Goal: Task Accomplishment & Management: Manage account settings

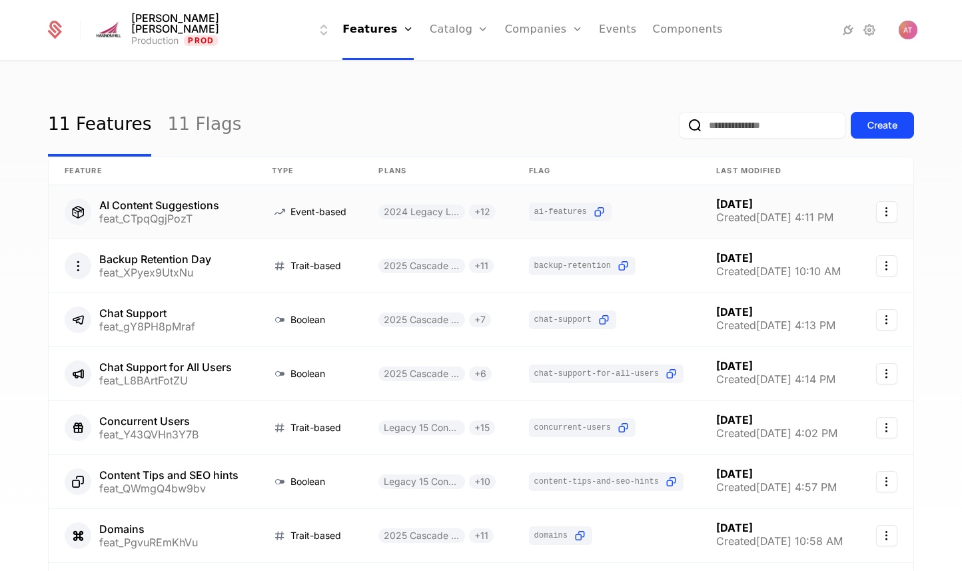
click at [192, 206] on link at bounding box center [152, 211] width 207 height 53
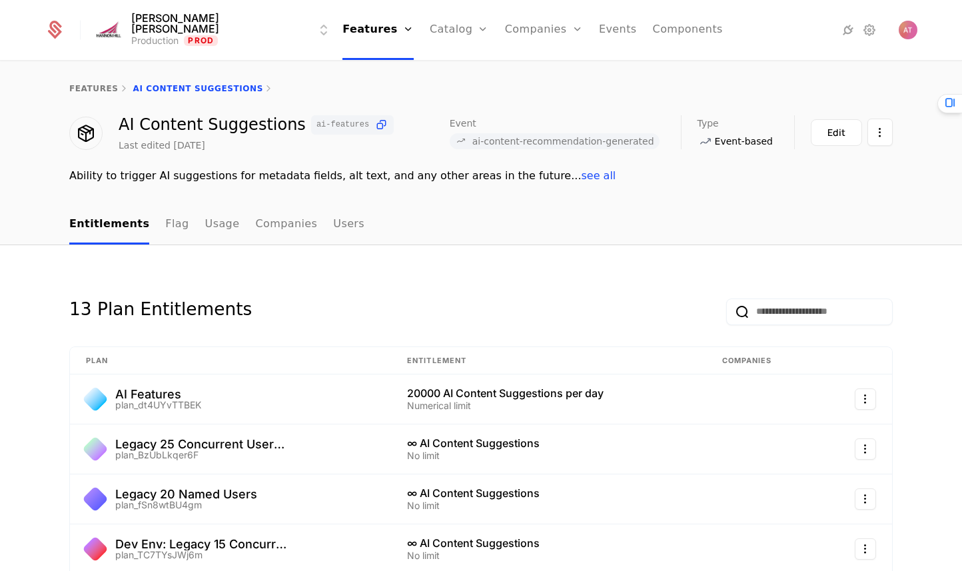
drag, startPoint x: 323, startPoint y: 224, endPoint x: 283, endPoint y: 226, distance: 40.0
click at [333, 224] on link "Users" at bounding box center [348, 224] width 31 height 39
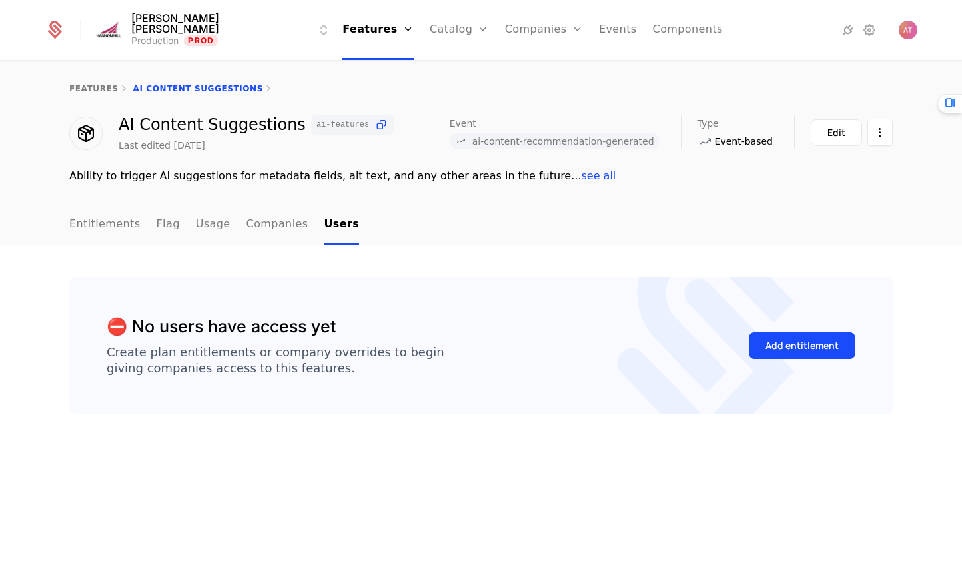
click at [278, 226] on link "Companies" at bounding box center [277, 224] width 62 height 39
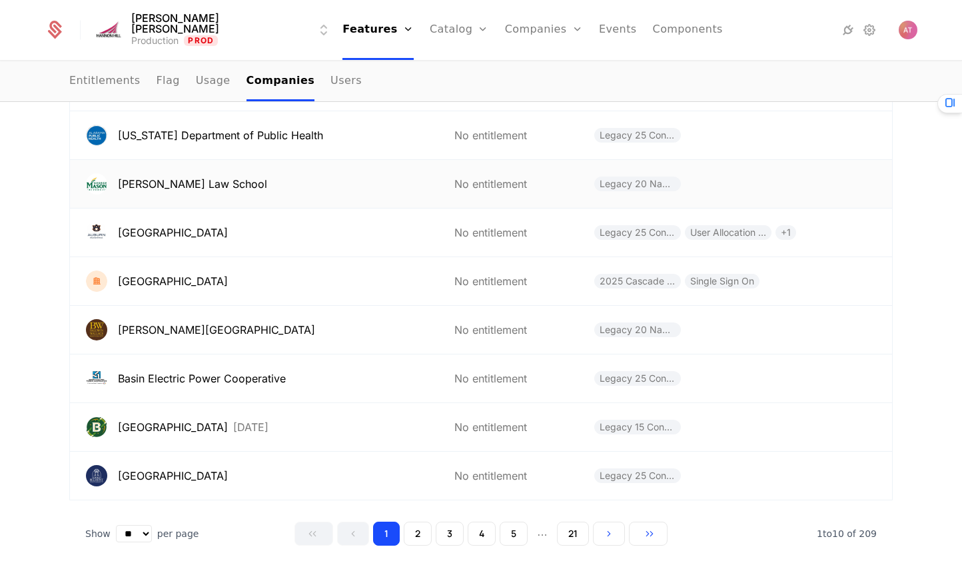
scroll to position [38, 0]
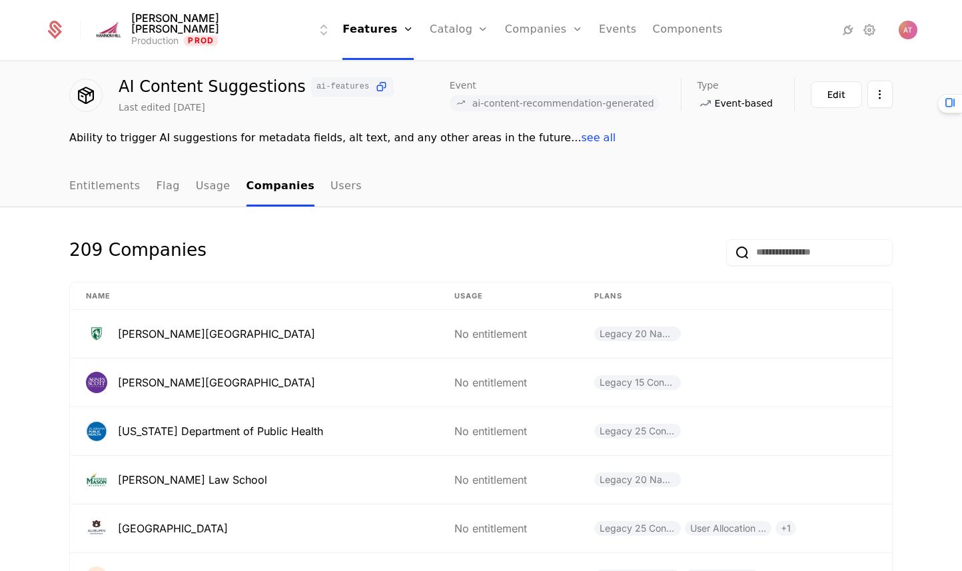
click at [780, 257] on input "email" at bounding box center [809, 252] width 166 height 27
type input "**"
click at [726, 254] on button "submit" at bounding box center [726, 254] width 0 height 0
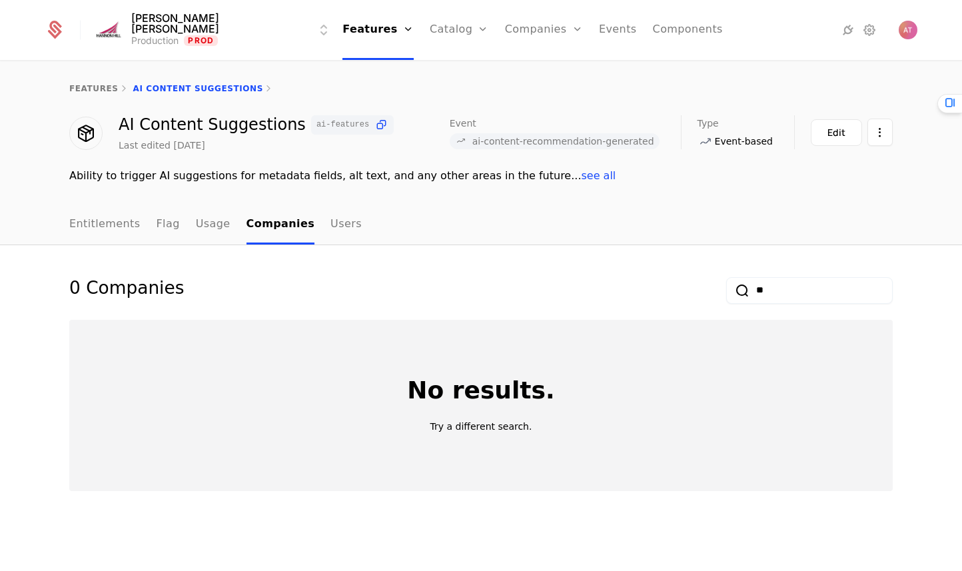
click at [774, 287] on input "**" at bounding box center [809, 290] width 166 height 27
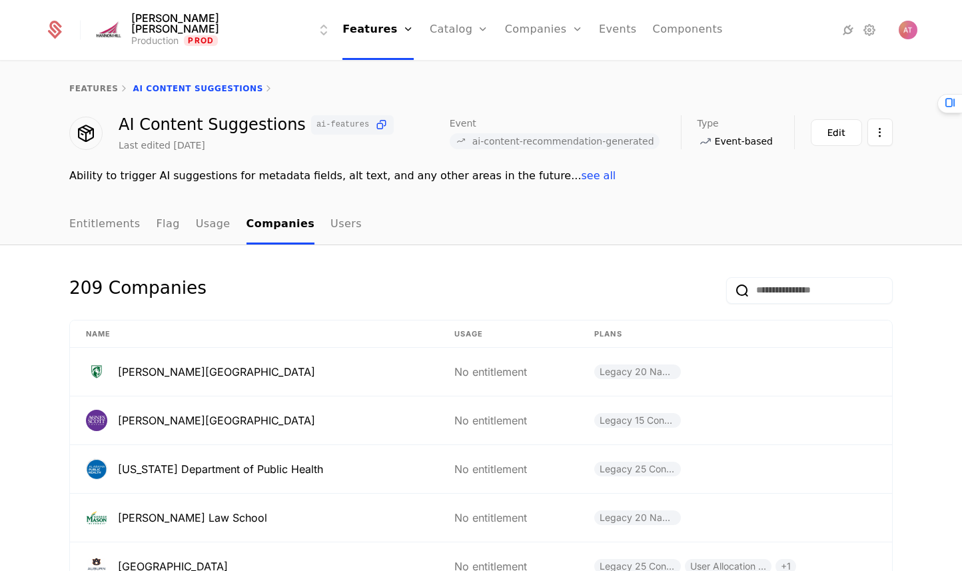
click at [521, 65] on link "Companies" at bounding box center [551, 65] width 61 height 11
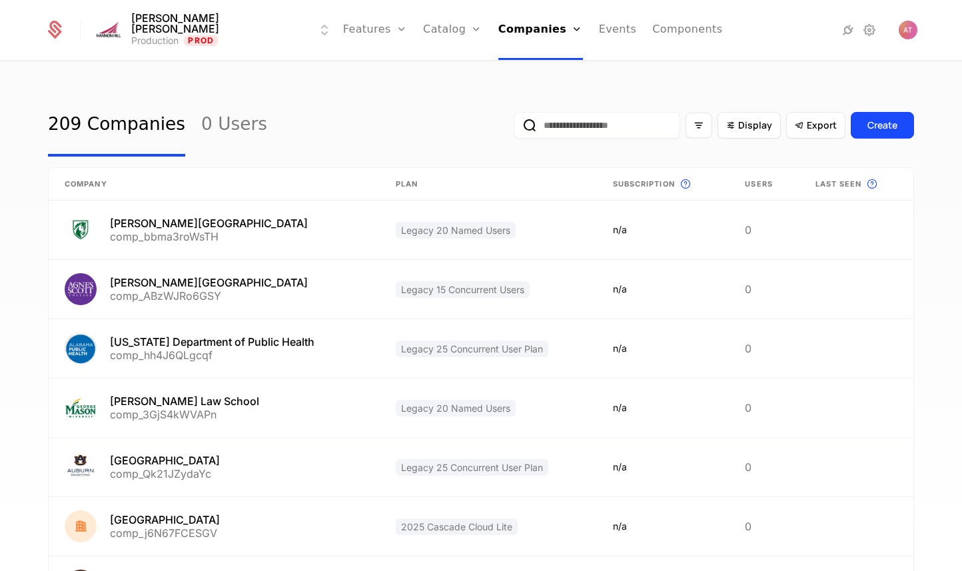
click at [584, 121] on input "email" at bounding box center [596, 125] width 166 height 27
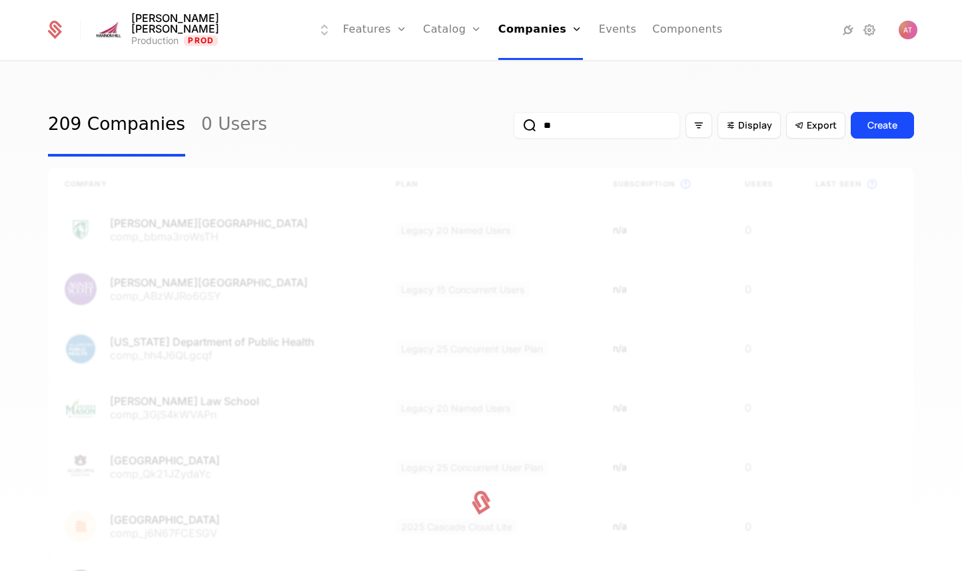
type input "**"
click at [513, 128] on button "submit" at bounding box center [513, 128] width 0 height 0
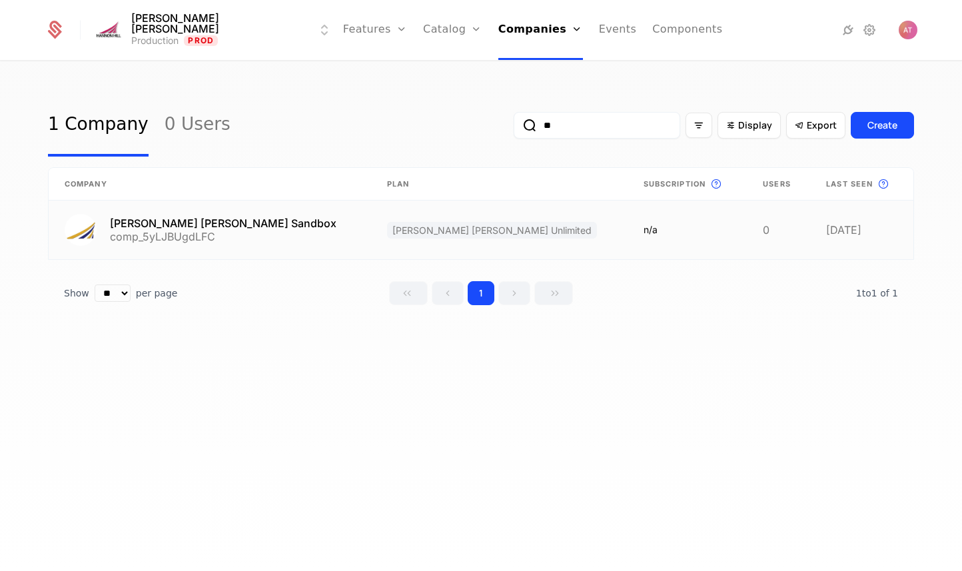
click at [191, 216] on link at bounding box center [210, 229] width 322 height 59
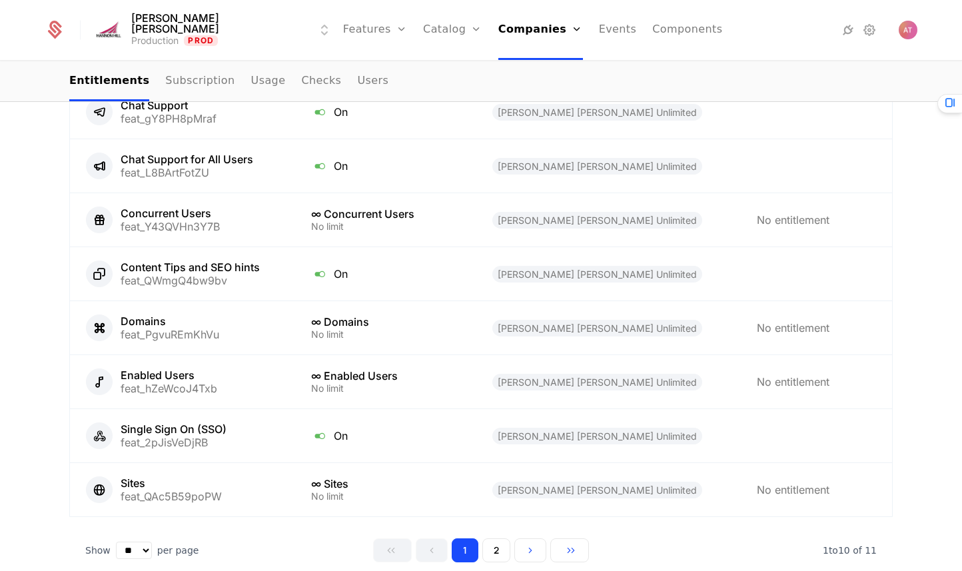
scroll to position [901, 0]
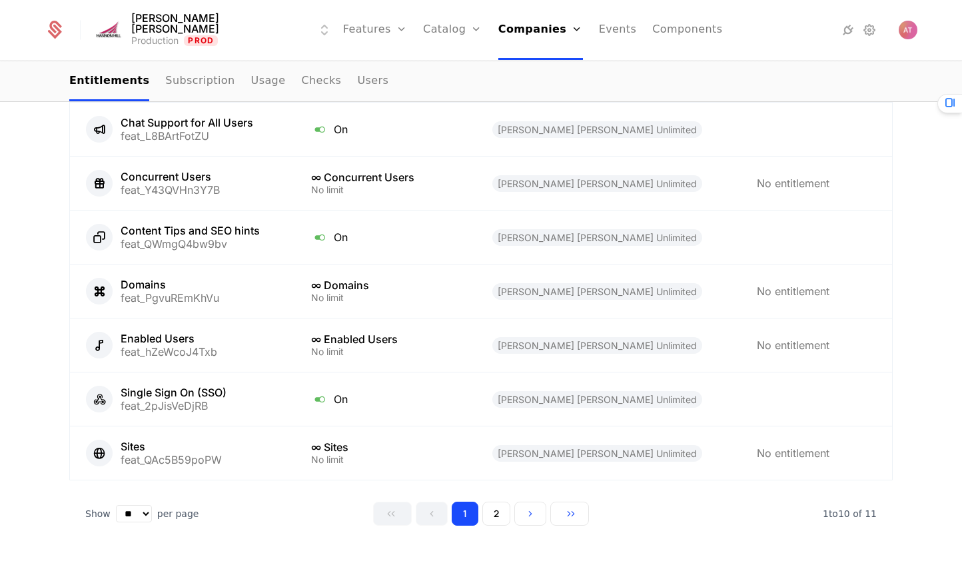
click at [489, 501] on button "2" at bounding box center [496, 513] width 28 height 24
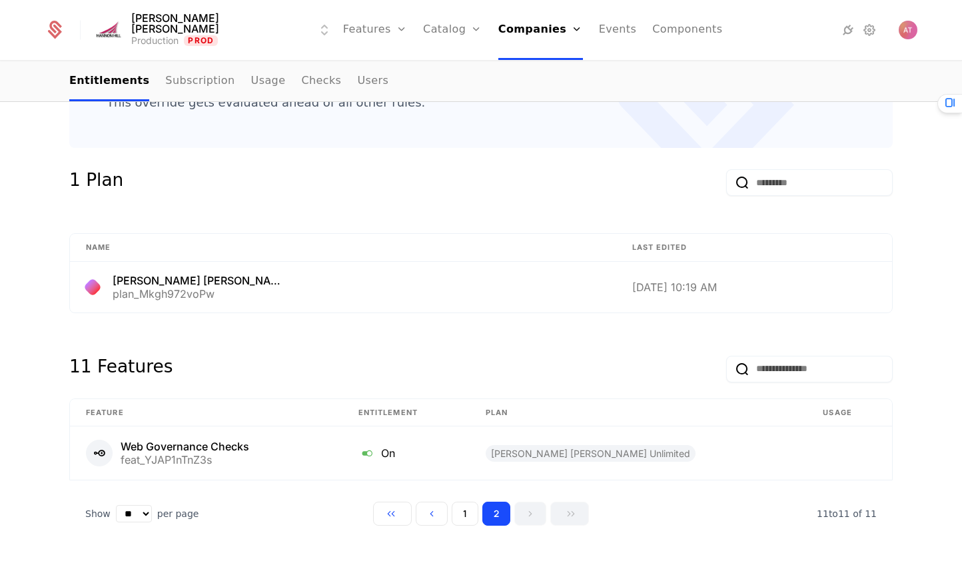
click at [464, 501] on button "1" at bounding box center [464, 513] width 27 height 24
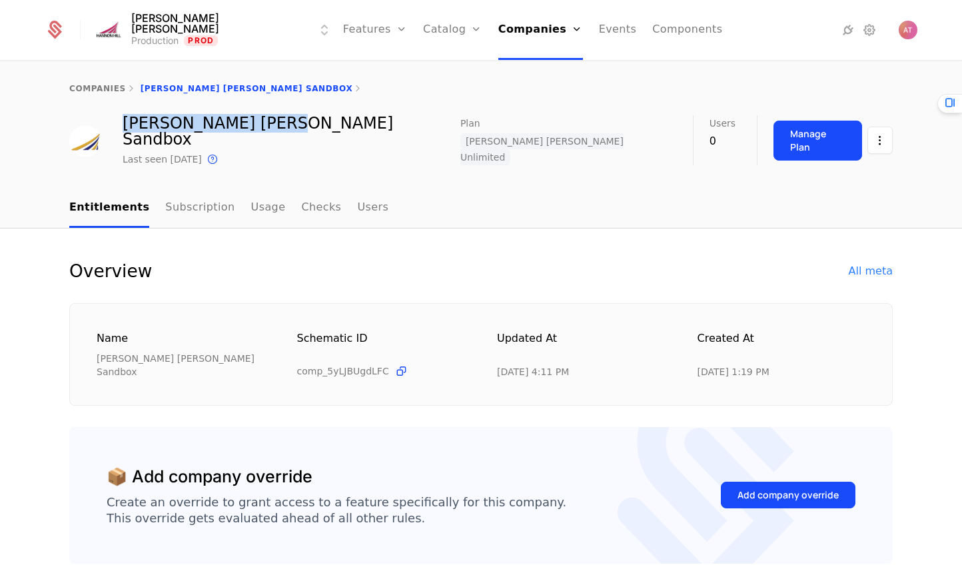
drag, startPoint x: 244, startPoint y: 126, endPoint x: 116, endPoint y: 124, distance: 128.5
click at [116, 124] on div "[PERSON_NAME] [PERSON_NAME] Sandbox Last seen [DATE] This is the date a track o…" at bounding box center [480, 141] width 823 height 52
copy div "[PERSON_NAME] [PERSON_NAME] Sandbox"
click at [456, 169] on div "companies [PERSON_NAME] [PERSON_NAME] Sandbox [PERSON_NAME] [PERSON_NAME] Sandb…" at bounding box center [481, 125] width 962 height 127
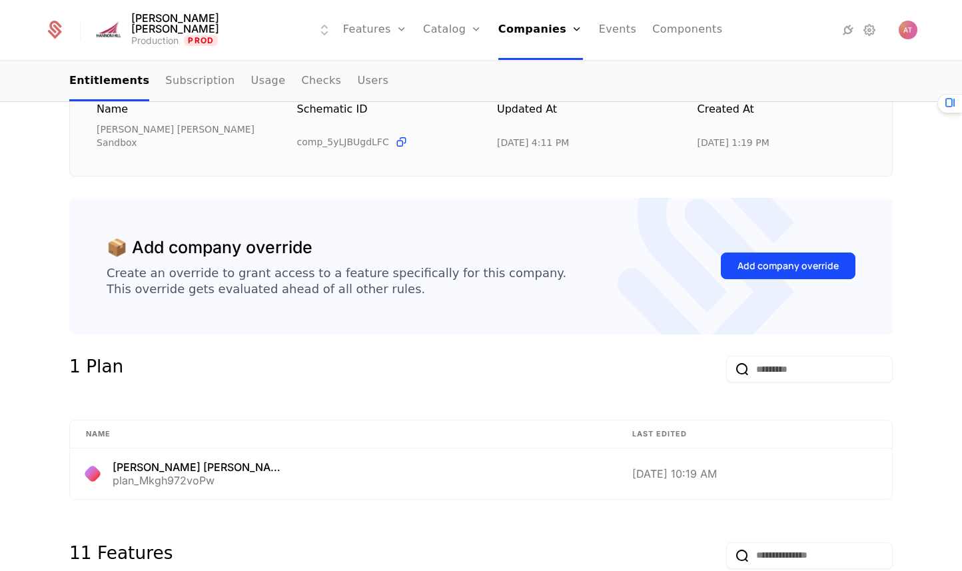
scroll to position [207, 0]
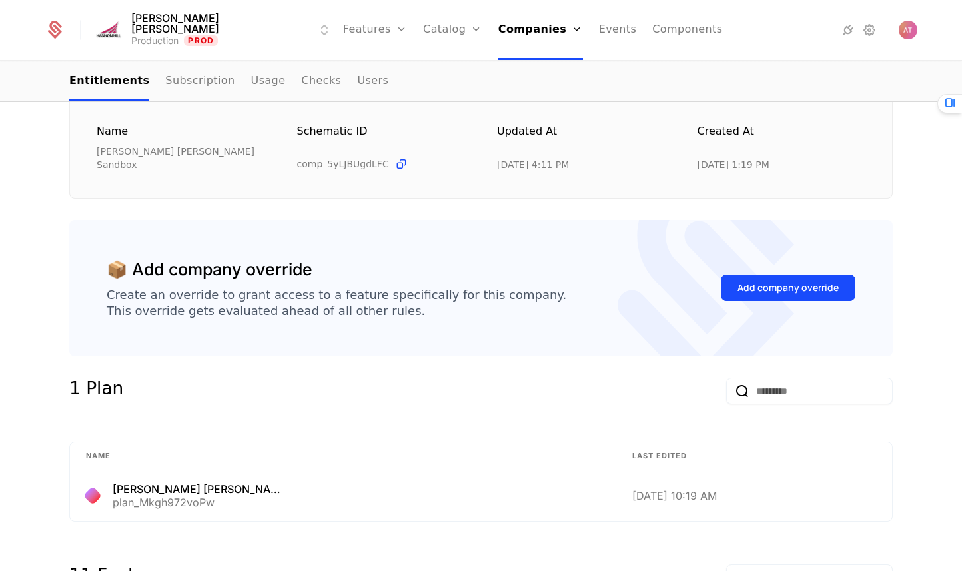
click at [825, 281] on div "Add company override" at bounding box center [787, 287] width 101 height 13
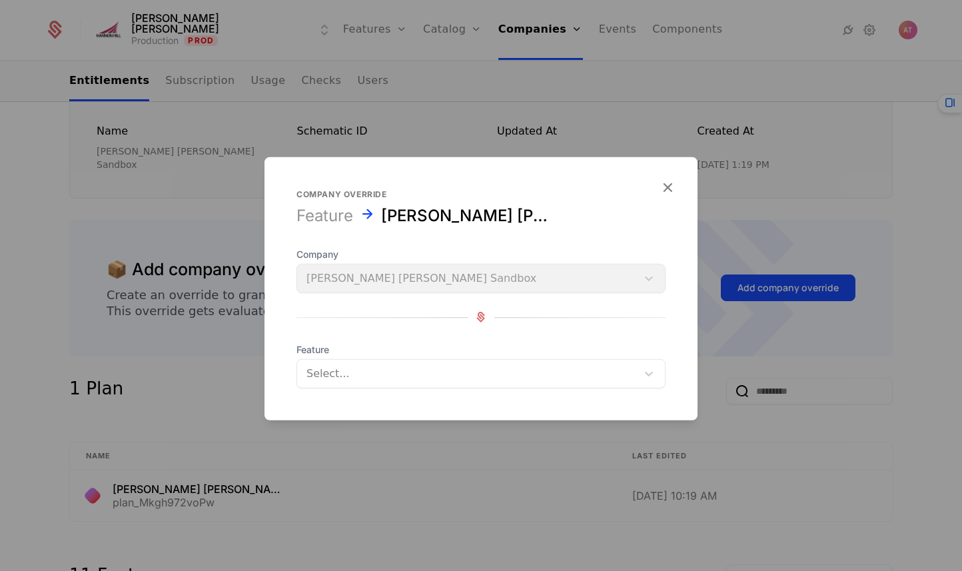
click at [412, 380] on div at bounding box center [466, 373] width 321 height 19
click at [672, 176] on form "Company override Feature [PERSON_NAME] [PERSON_NAME] Sandbox Company [PERSON_NA…" at bounding box center [480, 287] width 433 height 263
click at [669, 190] on icon "button" at bounding box center [667, 186] width 17 height 17
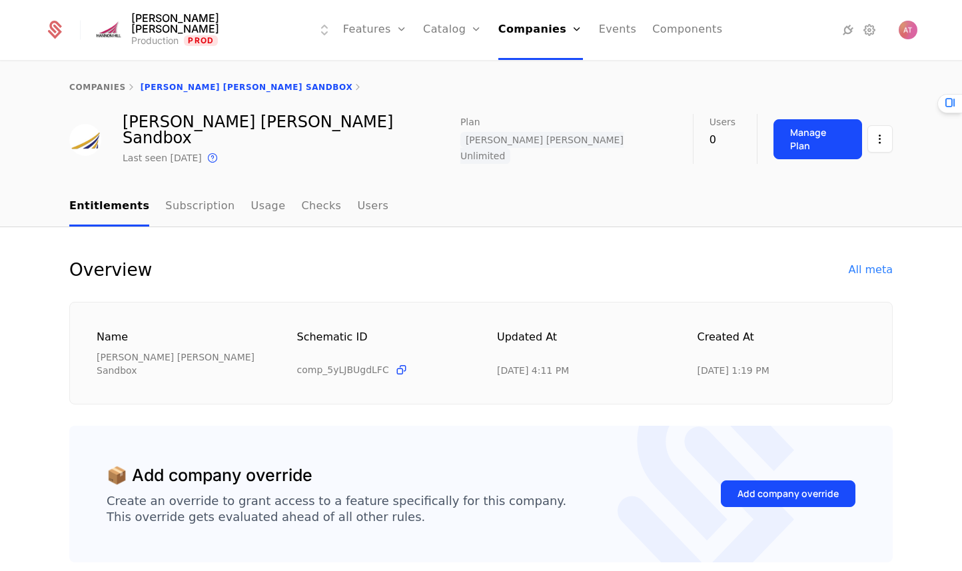
scroll to position [0, 0]
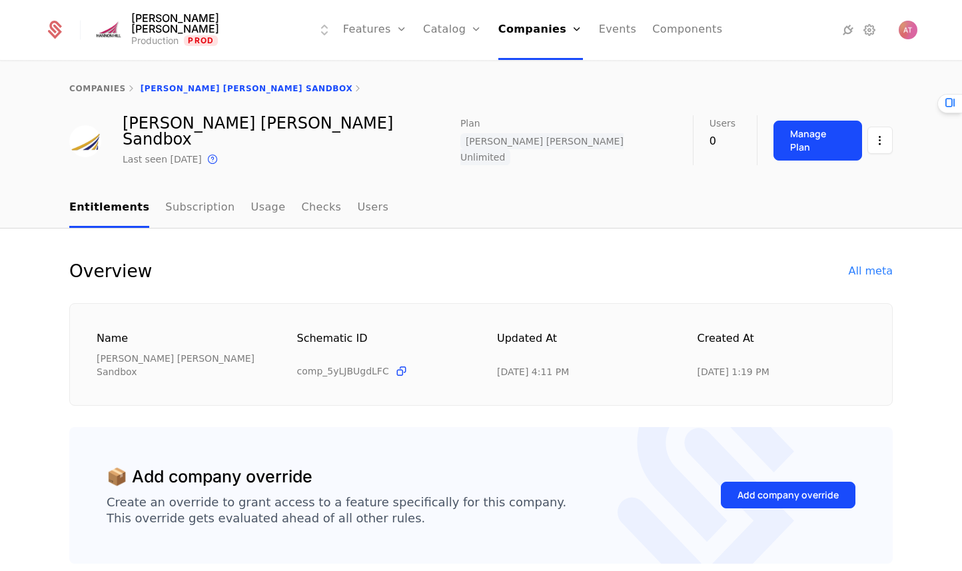
click at [813, 148] on div "Manage Plan" at bounding box center [832, 140] width 119 height 50
click at [816, 141] on button "Manage Plan" at bounding box center [817, 141] width 89 height 40
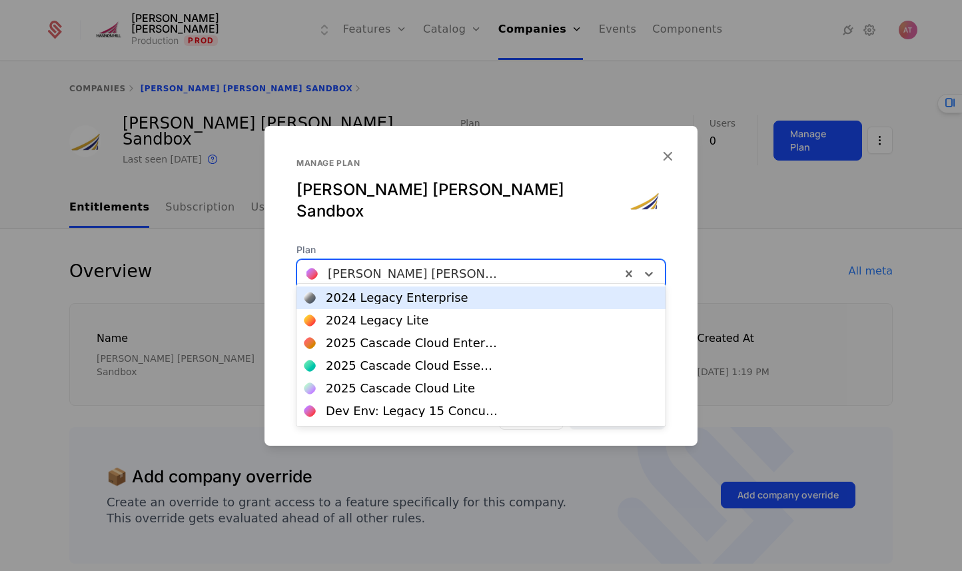
click at [464, 266] on div at bounding box center [458, 273] width 305 height 19
click at [512, 223] on div "Manage plan [PERSON_NAME] [PERSON_NAME] Sandbox" at bounding box center [480, 200] width 369 height 85
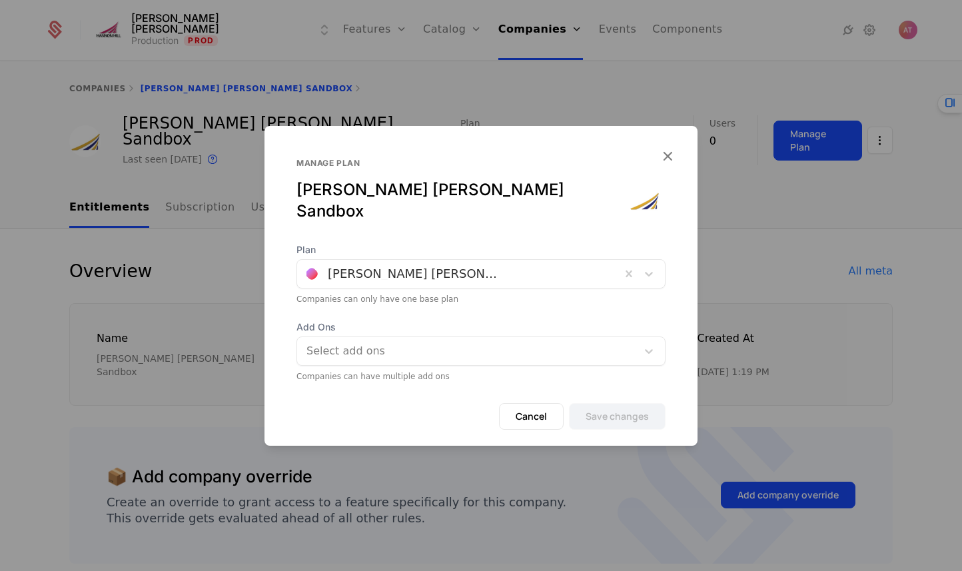
click at [384, 348] on div at bounding box center [467, 351] width 324 height 19
click at [452, 320] on span "Add Ons" at bounding box center [480, 326] width 369 height 13
click at [532, 266] on div at bounding box center [458, 273] width 305 height 19
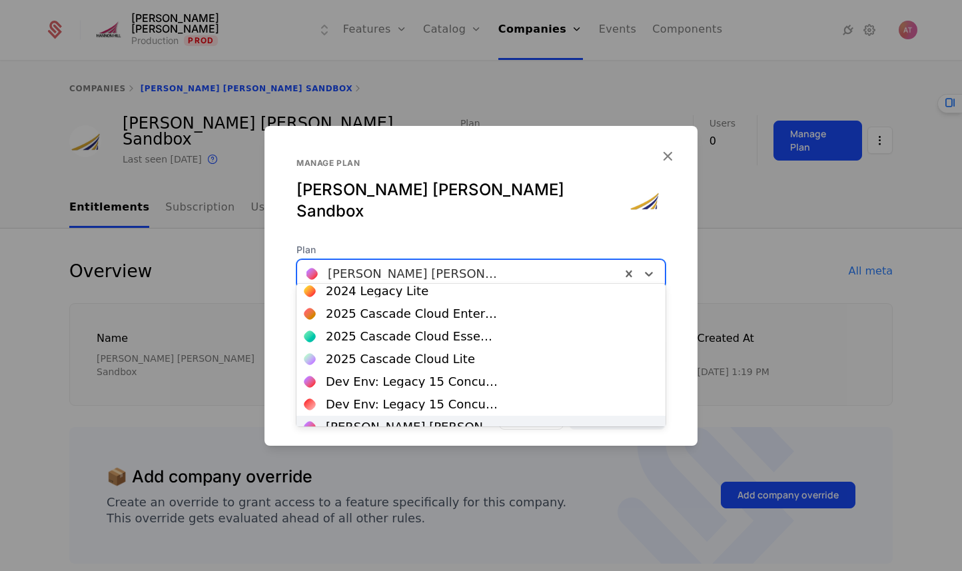
scroll to position [29, 0]
click at [667, 162] on icon "button" at bounding box center [667, 155] width 17 height 17
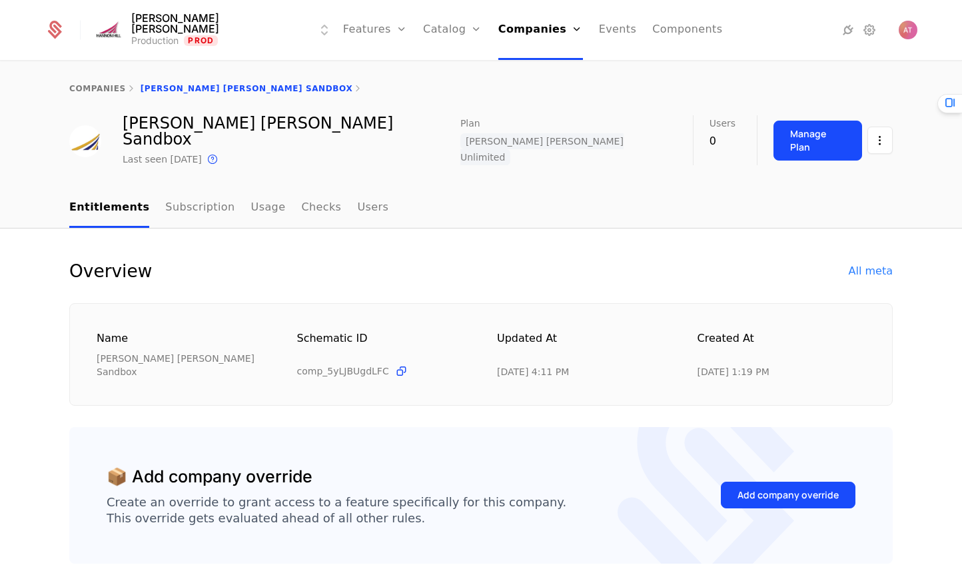
drag, startPoint x: 410, startPoint y: 69, endPoint x: 501, endPoint y: 44, distance: 94.5
click at [439, 69] on link "Plans" at bounding box center [473, 65] width 69 height 11
click at [830, 135] on div "Manage Plan" at bounding box center [817, 140] width 55 height 27
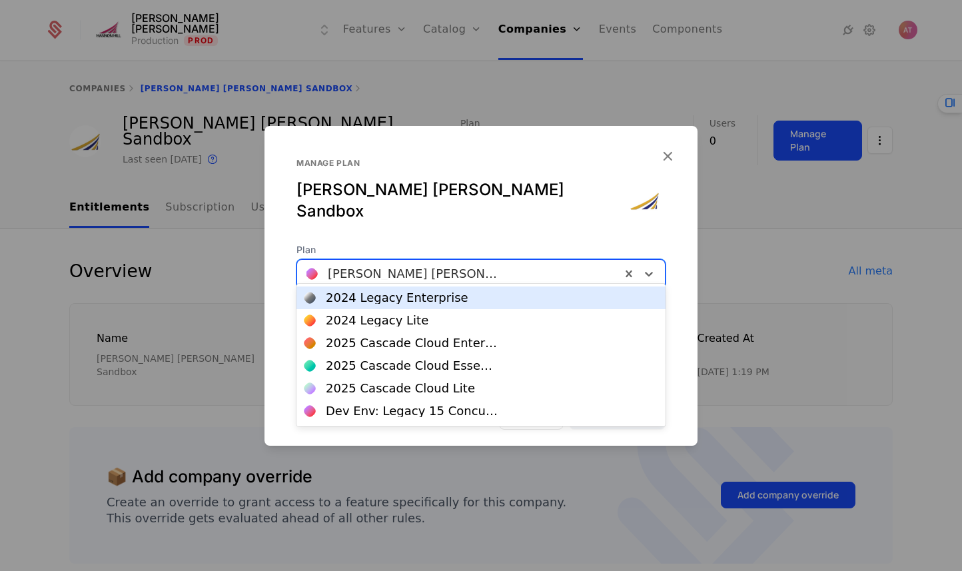
click at [477, 264] on div at bounding box center [458, 273] width 305 height 19
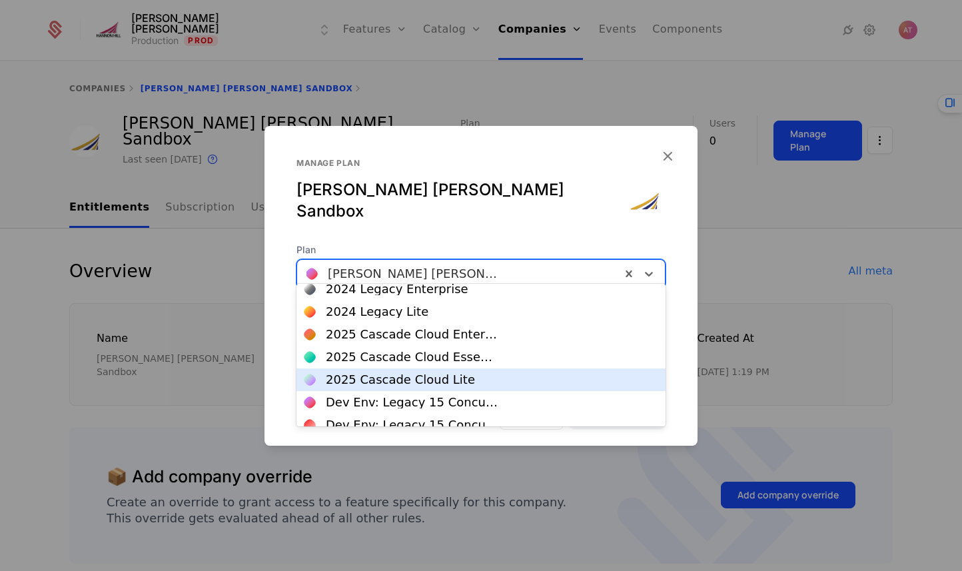
scroll to position [19, 0]
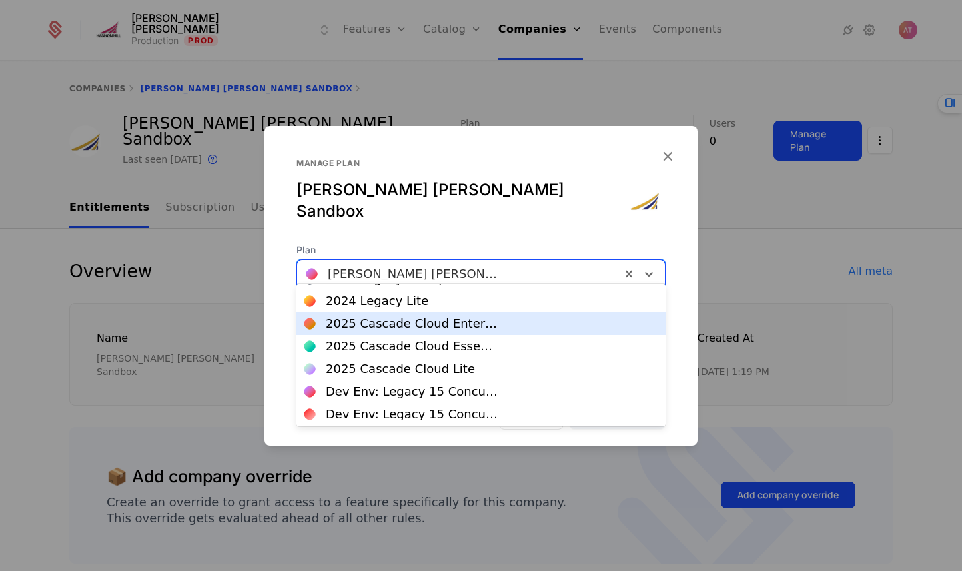
click at [521, 331] on div "2025 Cascade Cloud Enterprise" at bounding box center [480, 323] width 369 height 23
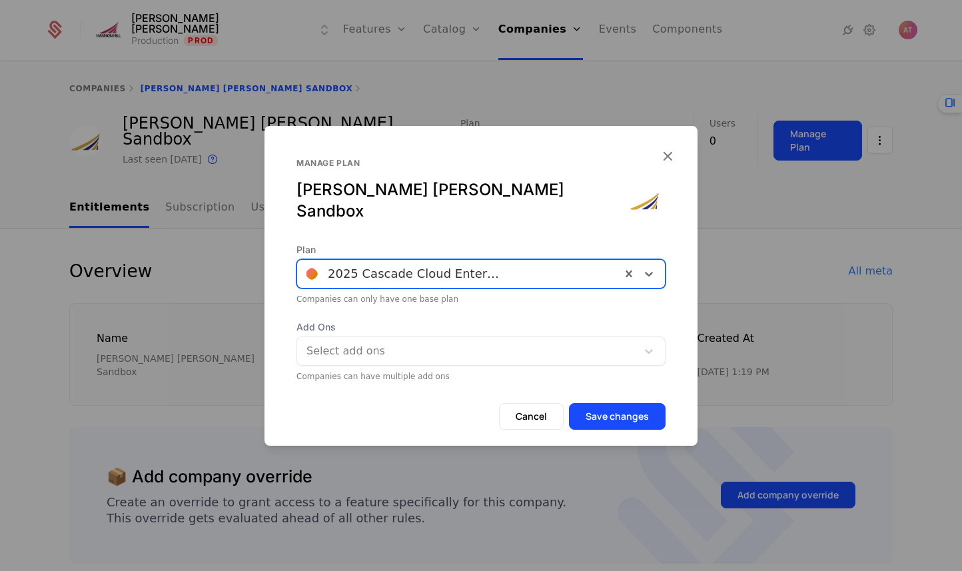
click at [625, 409] on button "Save changes" at bounding box center [617, 416] width 97 height 27
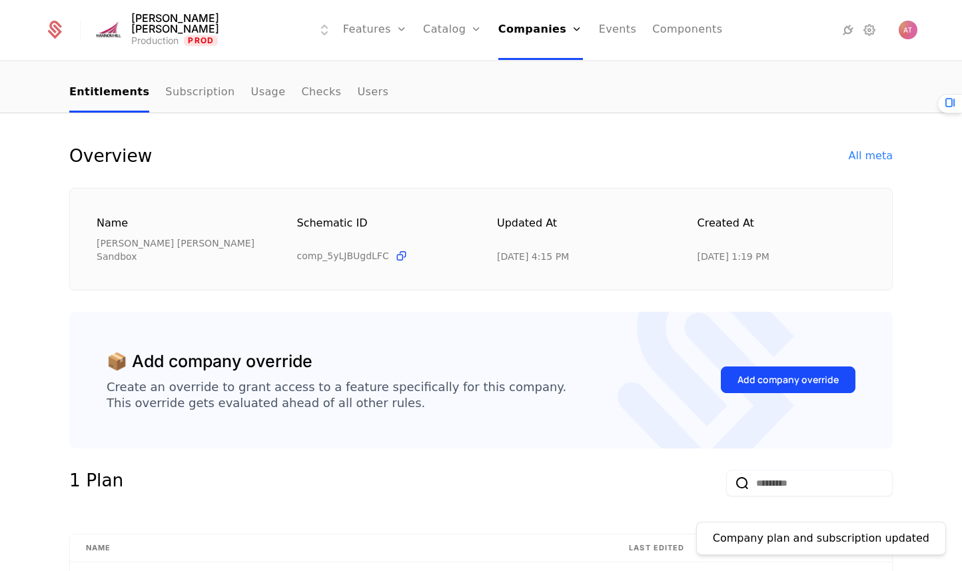
scroll to position [512, 0]
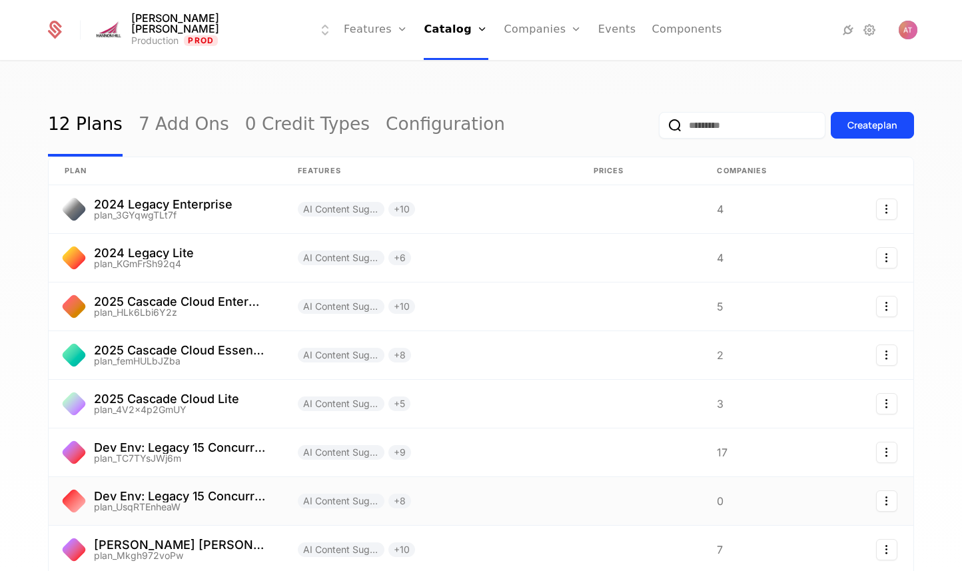
scroll to position [212, 0]
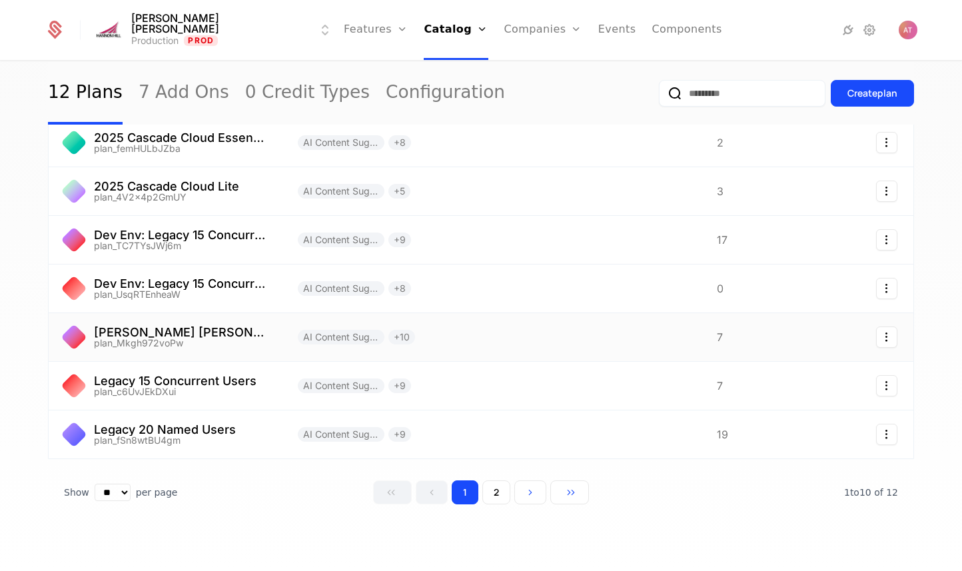
click at [194, 334] on link at bounding box center [165, 337] width 233 height 48
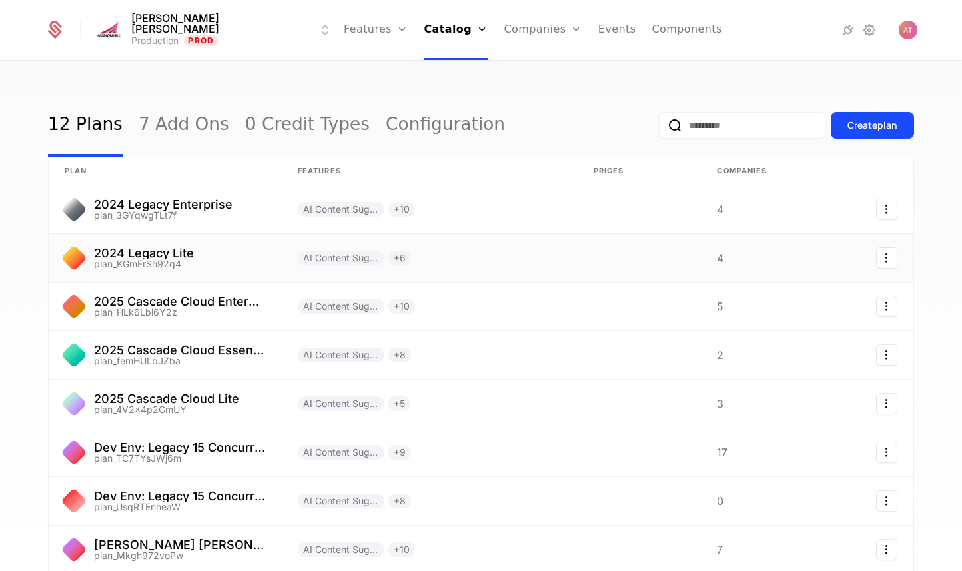
click at [176, 256] on link at bounding box center [165, 258] width 233 height 48
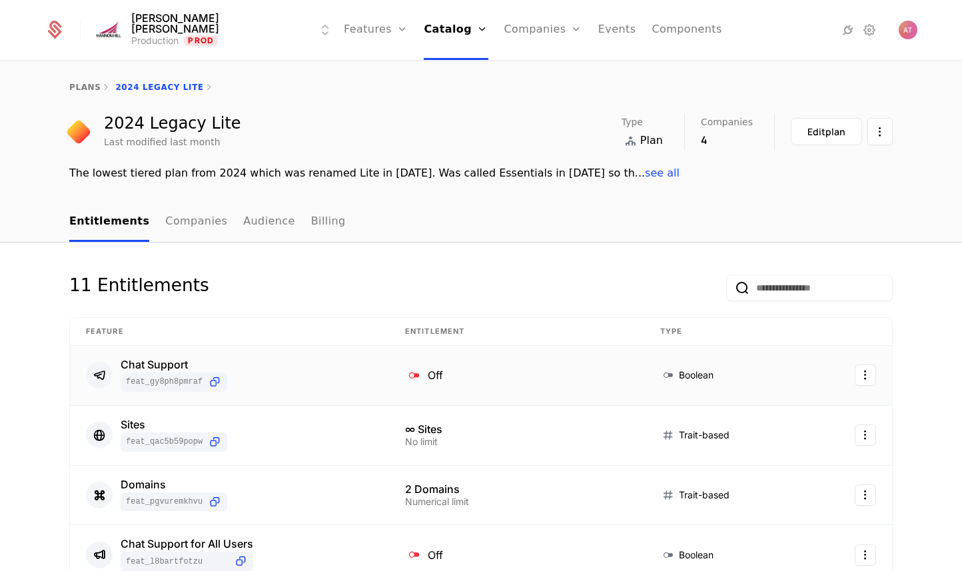
scroll to position [3, 0]
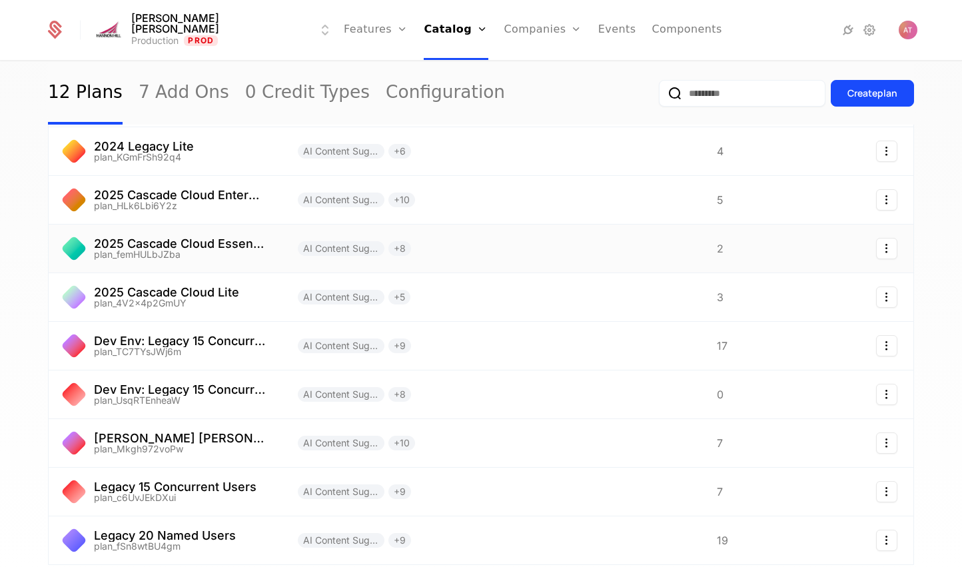
scroll to position [105, 0]
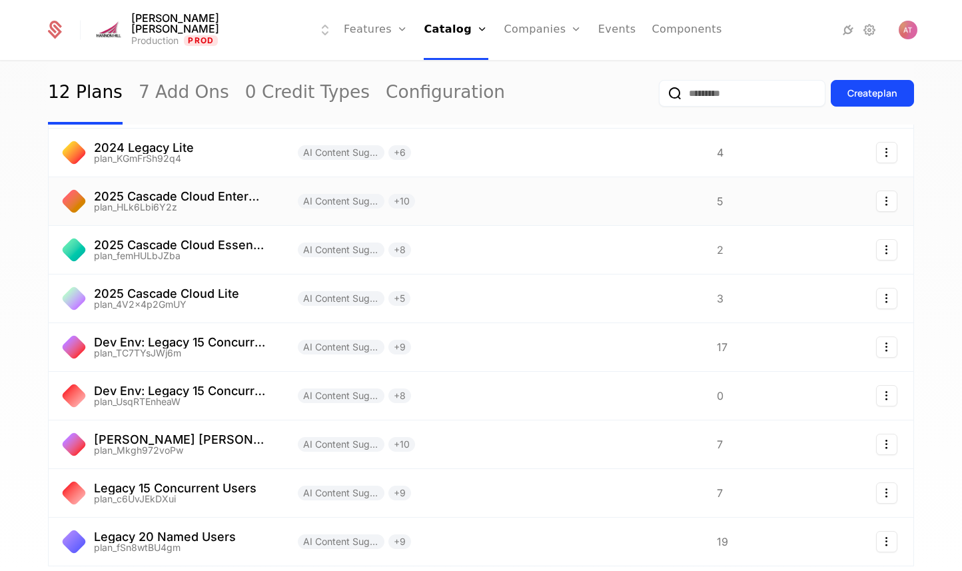
click at [214, 200] on link at bounding box center [165, 201] width 233 height 48
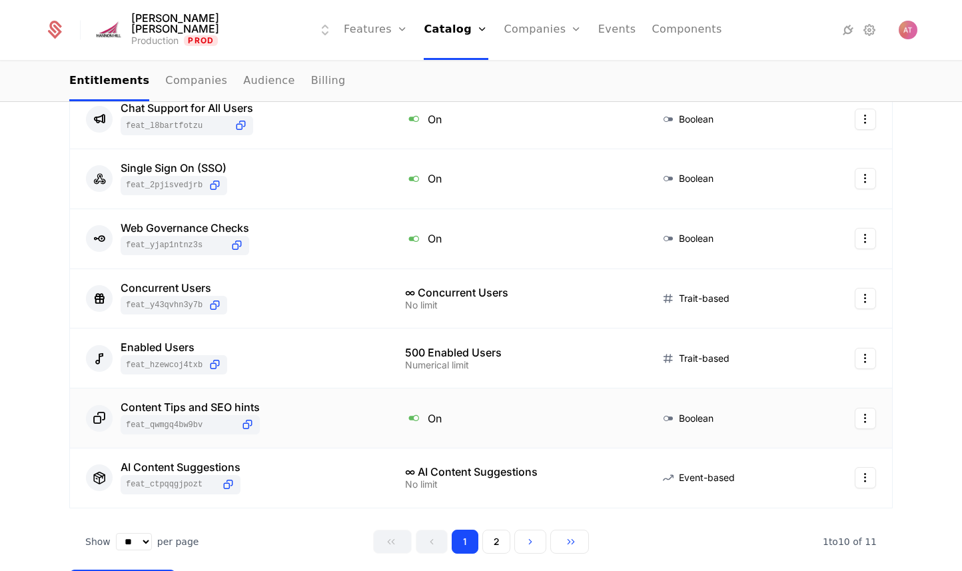
scroll to position [651, 0]
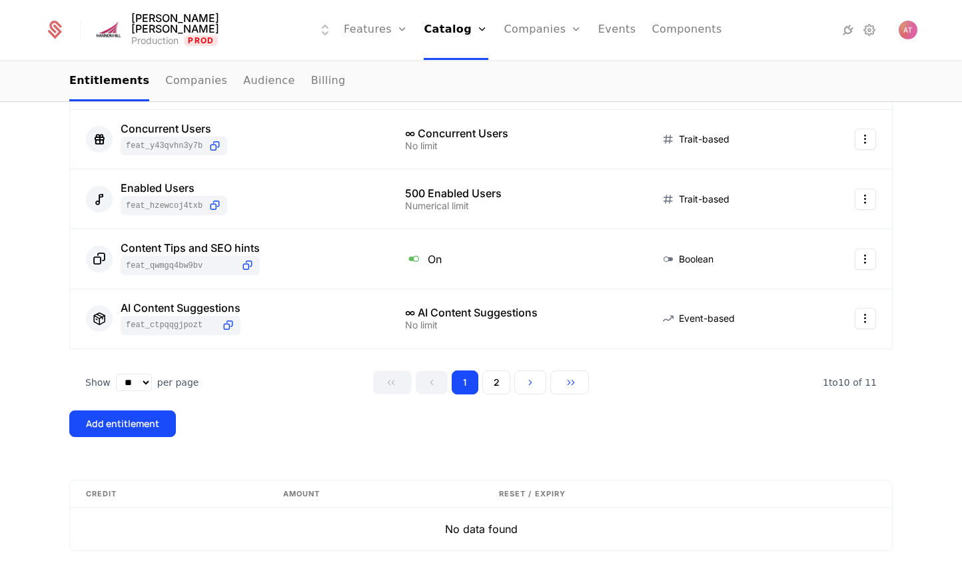
click at [495, 376] on button "2" at bounding box center [496, 382] width 28 height 24
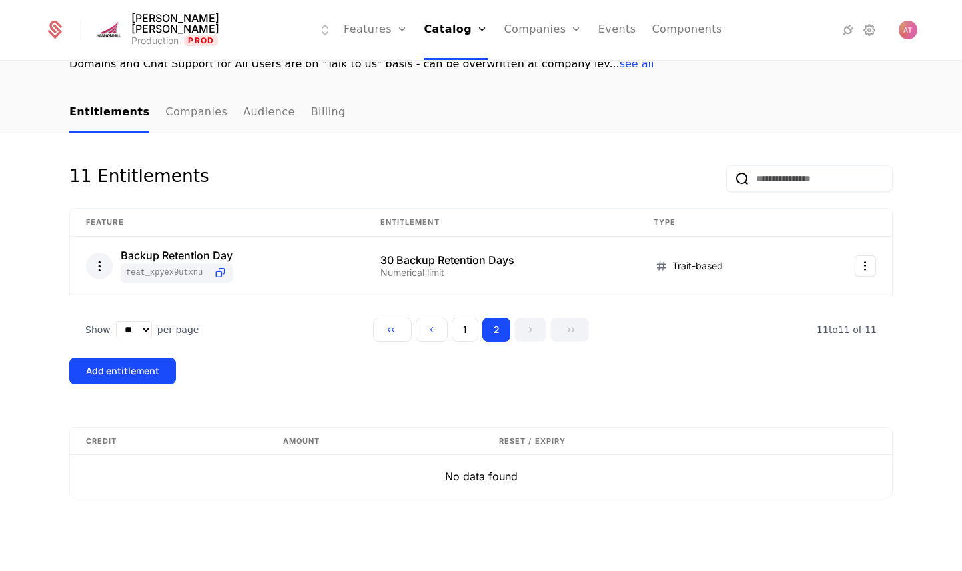
scroll to position [110, 0]
click at [465, 327] on button "1" at bounding box center [464, 330] width 27 height 24
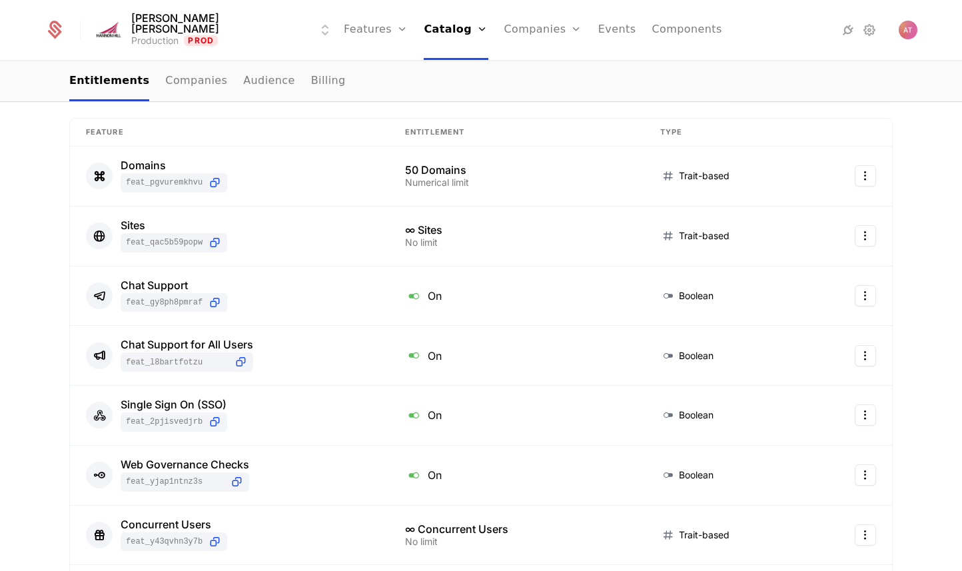
scroll to position [89, 0]
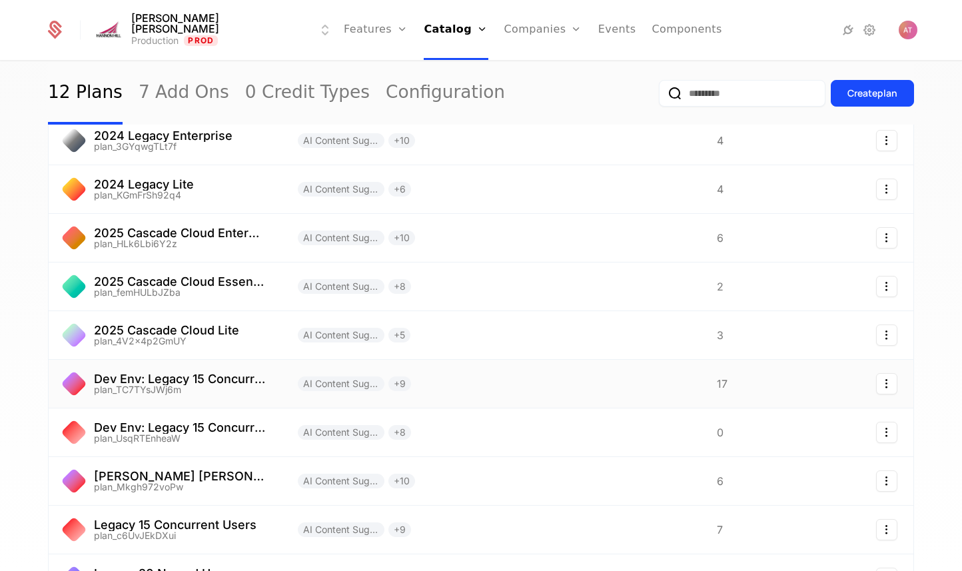
scroll to position [200, 0]
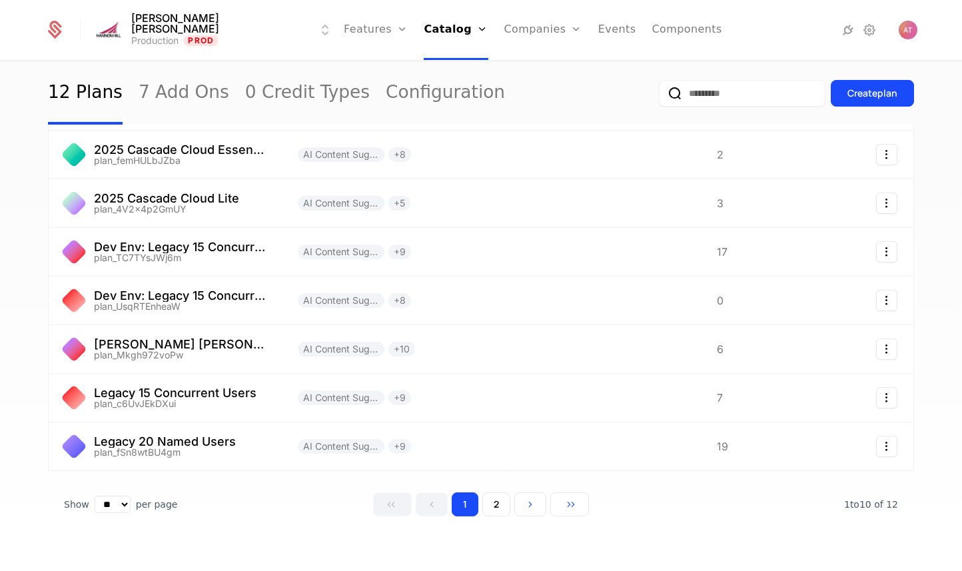
click at [490, 509] on button "2" at bounding box center [496, 504] width 28 height 24
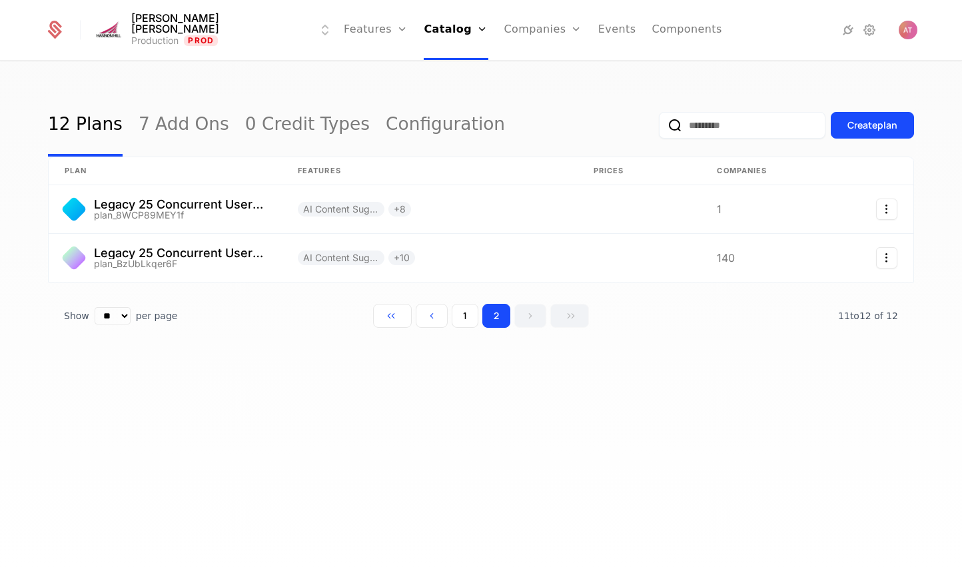
click at [489, 317] on button "2" at bounding box center [496, 316] width 28 height 24
click at [470, 316] on button "1" at bounding box center [464, 316] width 27 height 24
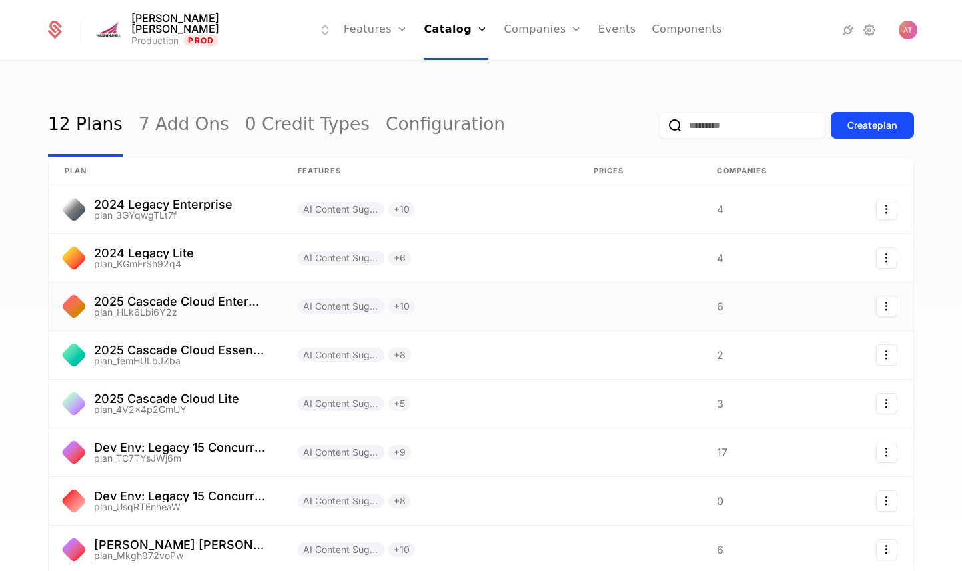
click at [208, 311] on link at bounding box center [165, 306] width 233 height 48
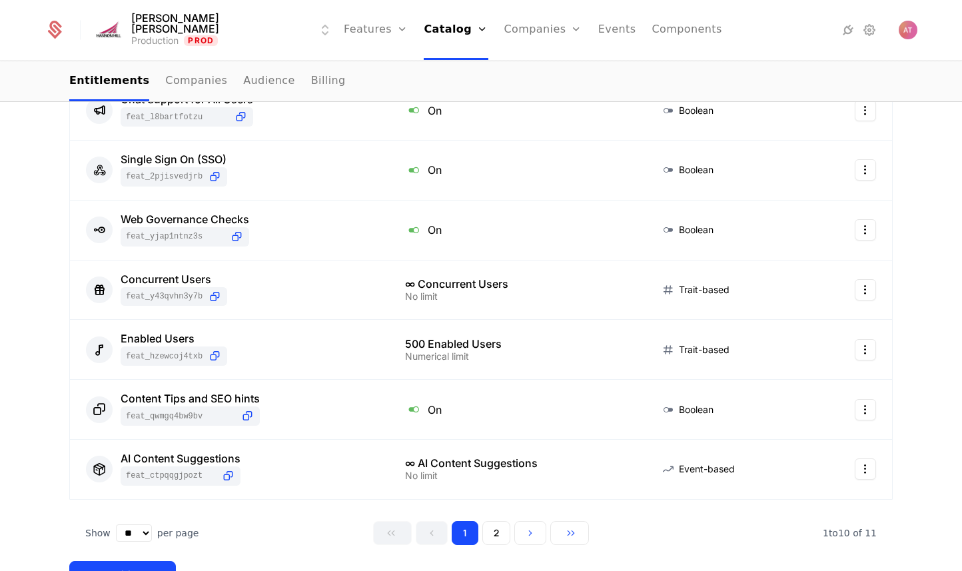
scroll to position [189, 0]
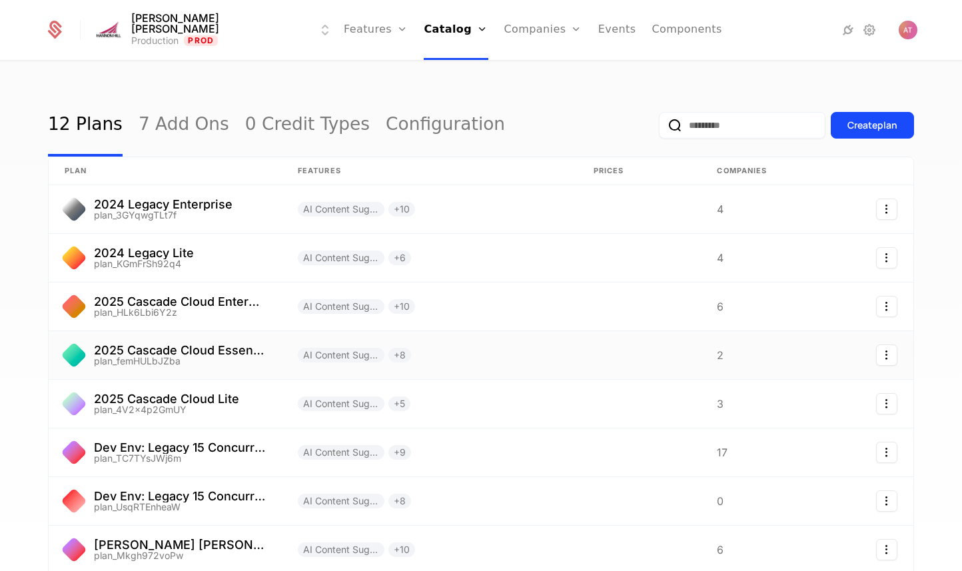
click at [216, 353] on link at bounding box center [165, 355] width 233 height 48
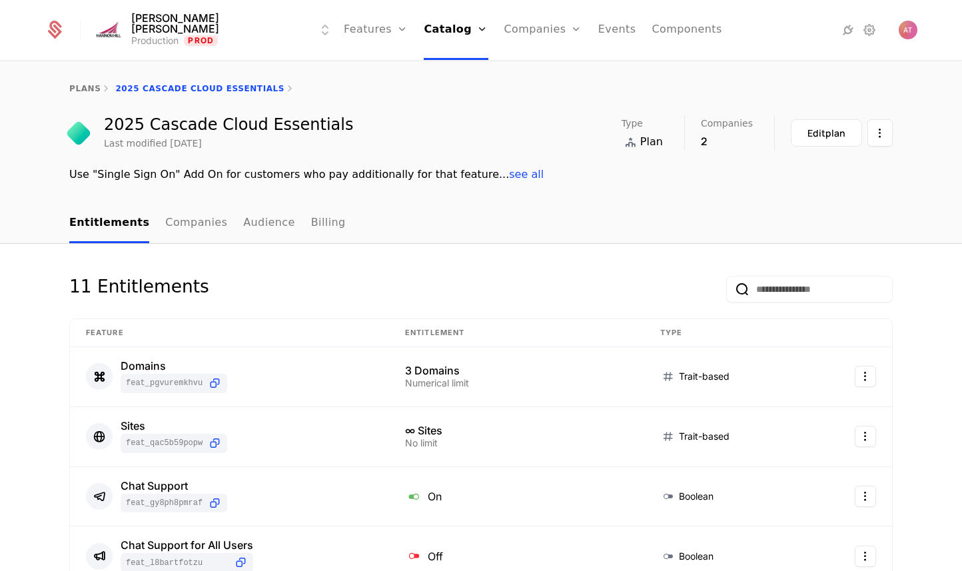
scroll to position [587, 0]
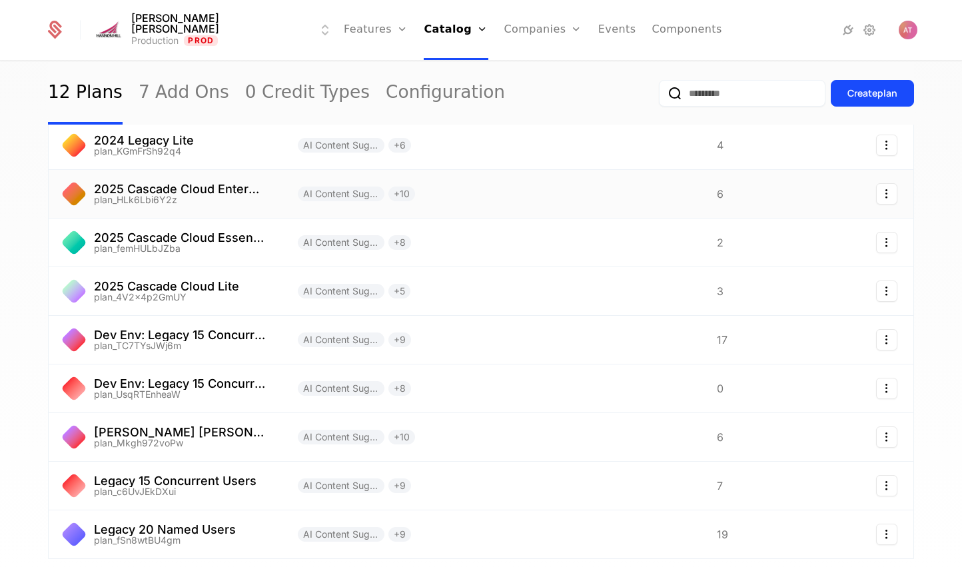
scroll to position [111, 0]
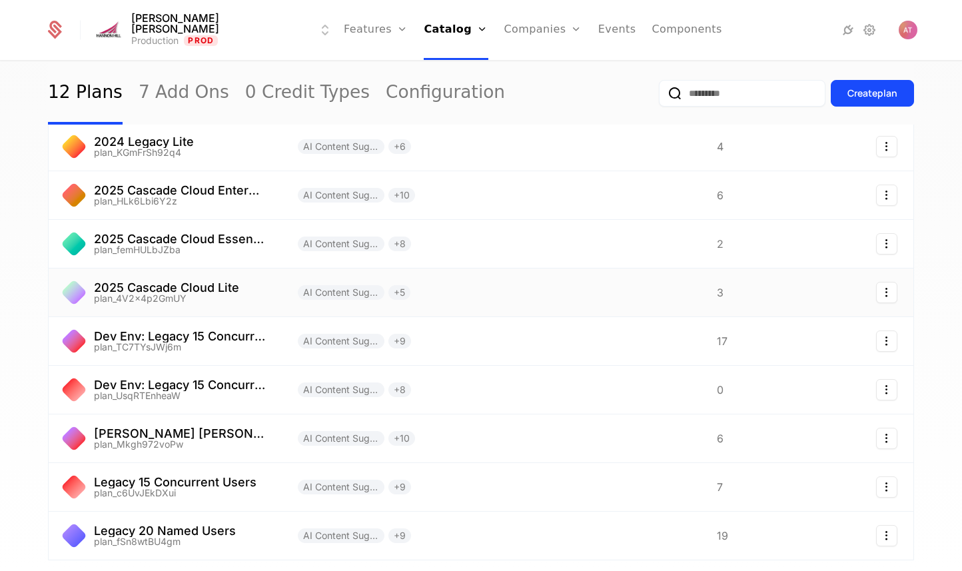
click at [202, 289] on link at bounding box center [165, 292] width 233 height 48
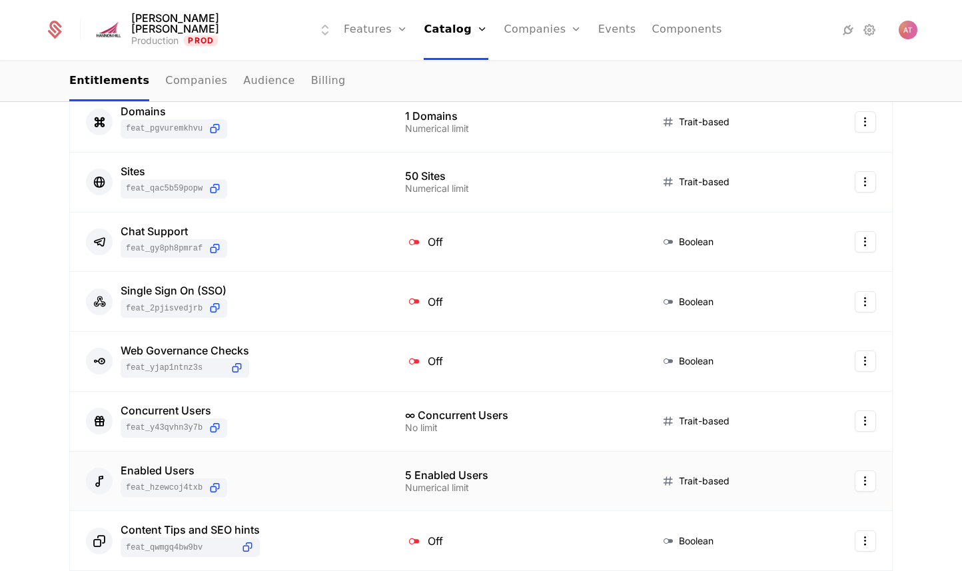
scroll to position [218, 0]
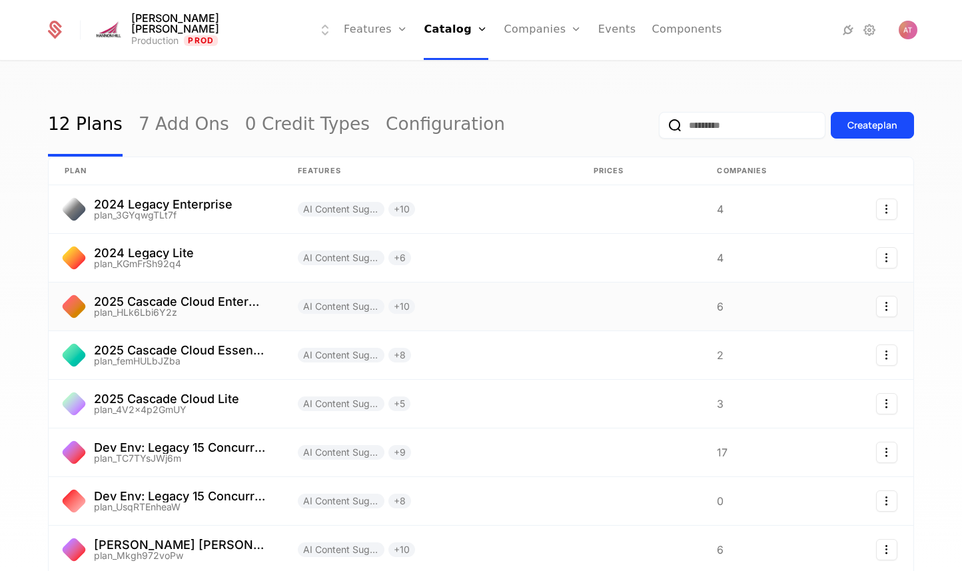
click at [174, 310] on link at bounding box center [165, 306] width 233 height 48
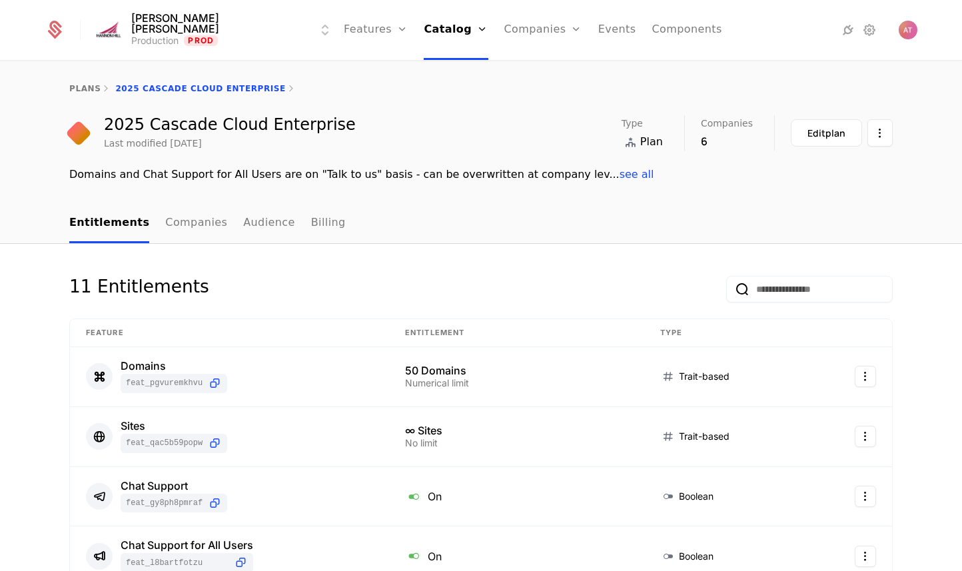
click at [221, 85] on div "plans 2025 Cascade Cloud Enterprise" at bounding box center [480, 88] width 823 height 11
click at [89, 91] on link "plans" at bounding box center [84, 88] width 31 height 9
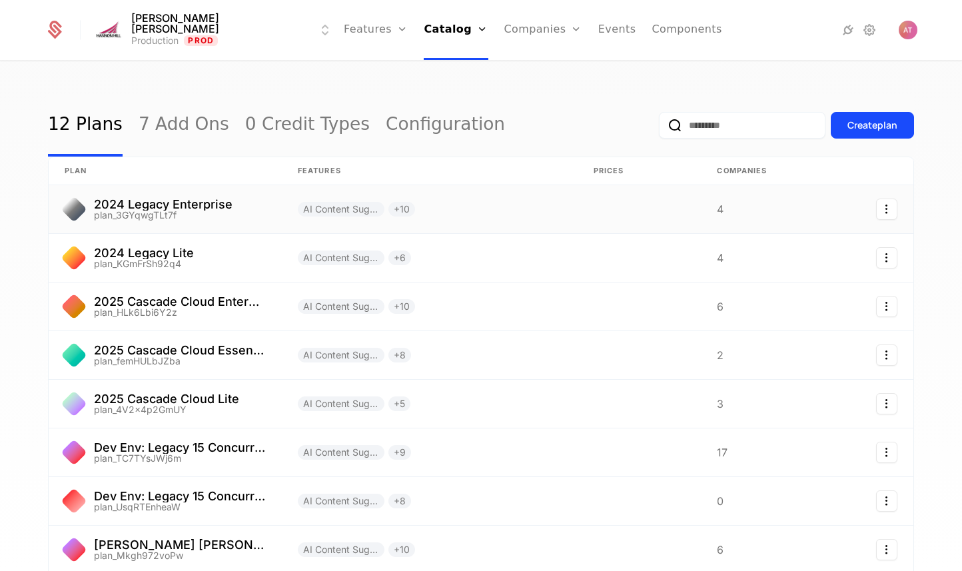
click at [193, 204] on link at bounding box center [165, 209] width 233 height 48
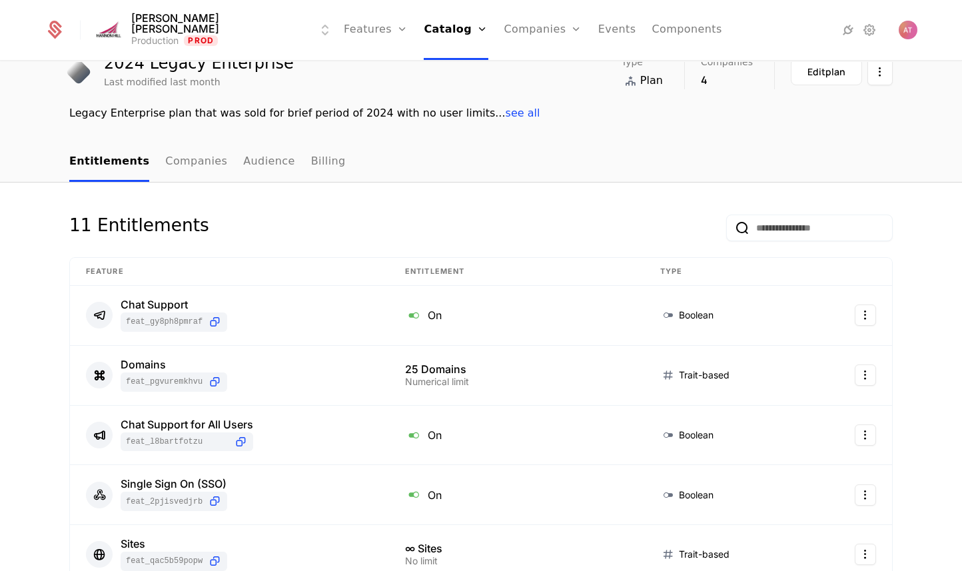
scroll to position [651, 0]
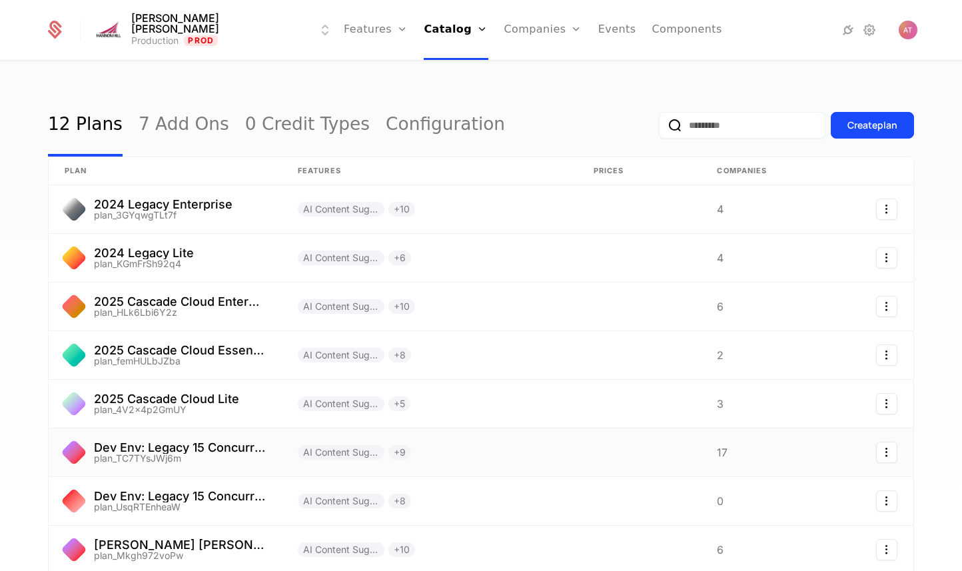
scroll to position [160, 0]
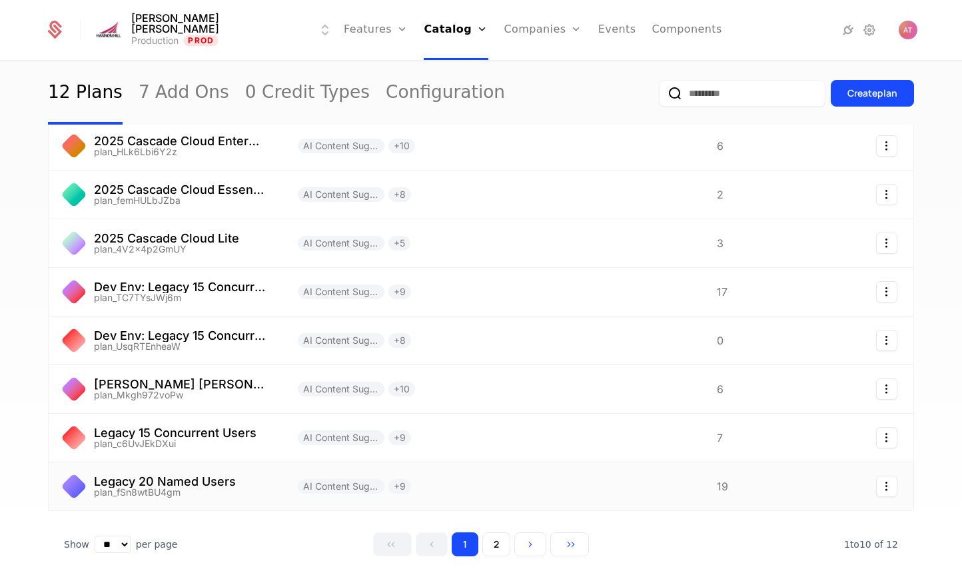
click at [216, 477] on link at bounding box center [165, 486] width 233 height 48
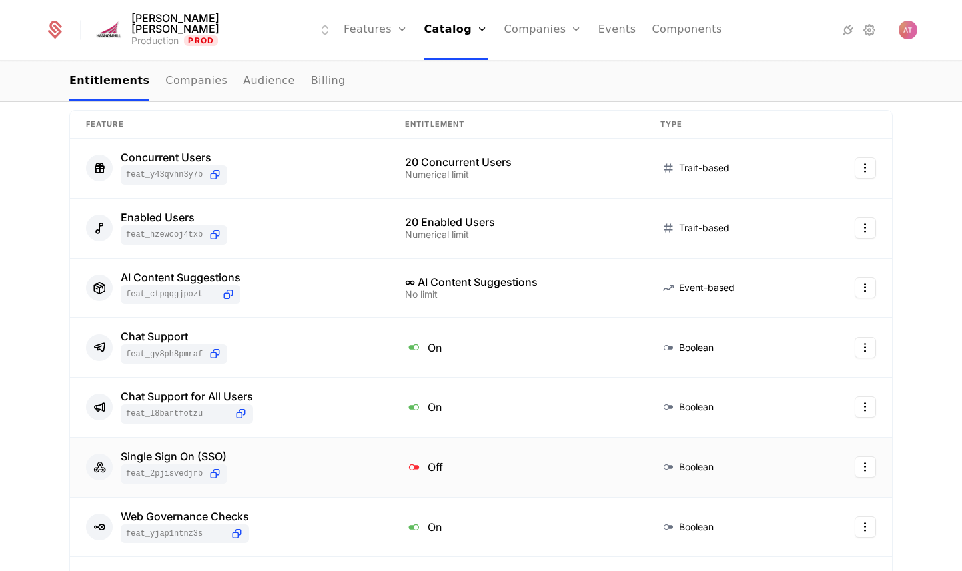
scroll to position [110, 0]
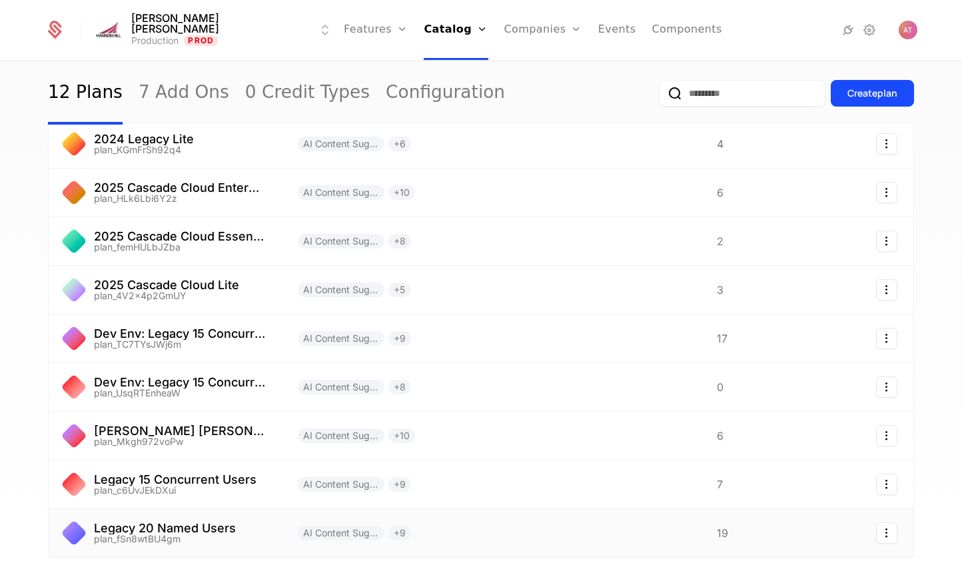
scroll to position [212, 0]
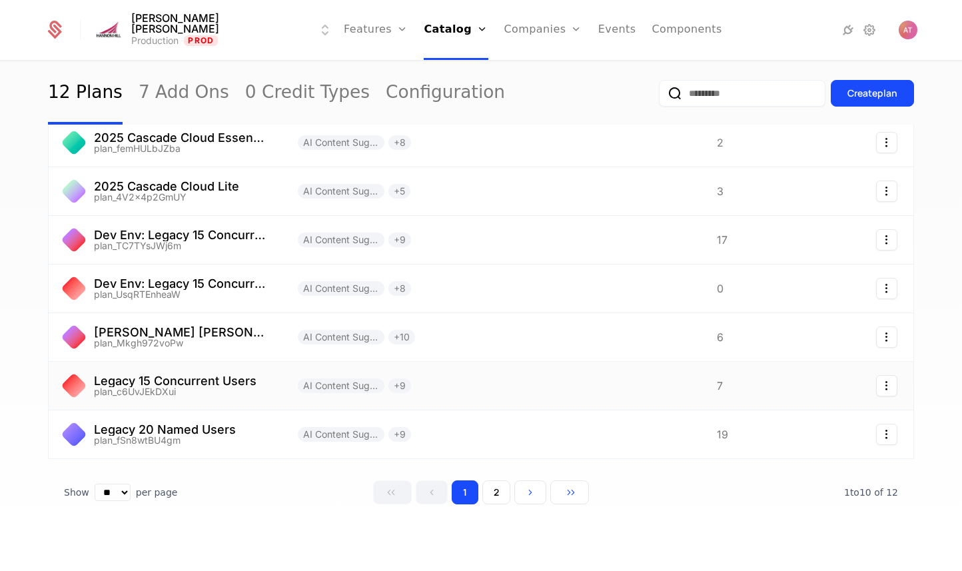
click at [202, 386] on link at bounding box center [165, 386] width 233 height 48
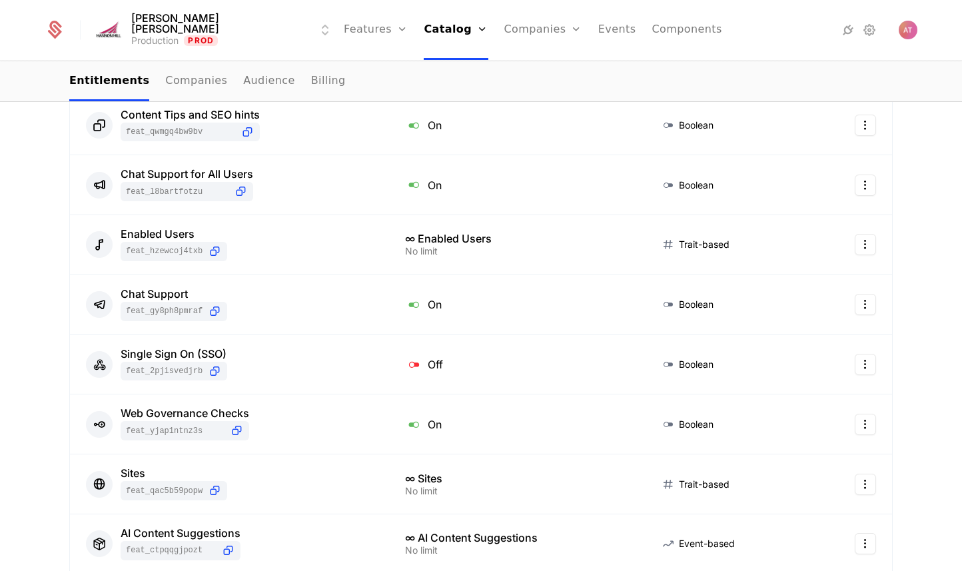
scroll to position [619, 0]
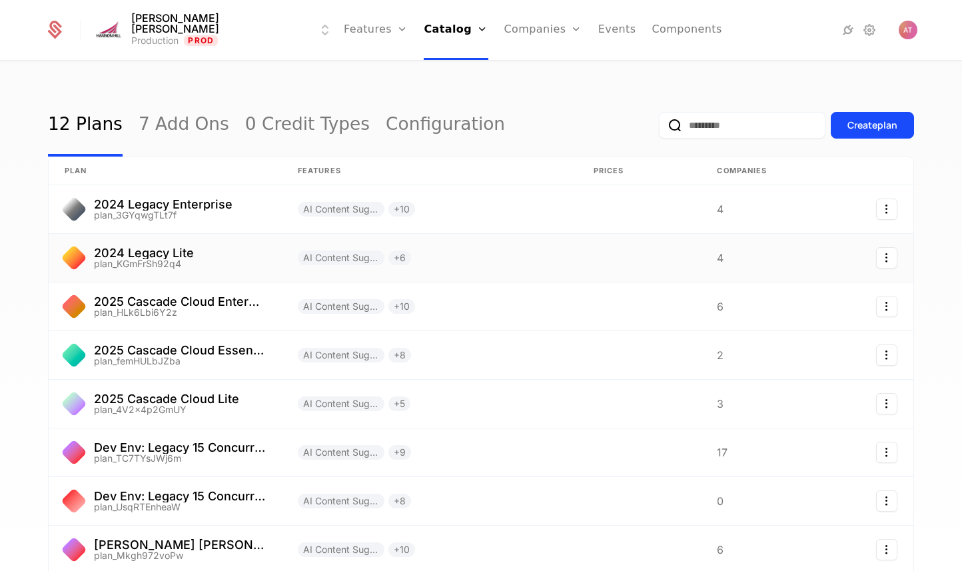
click at [180, 255] on link at bounding box center [165, 258] width 233 height 48
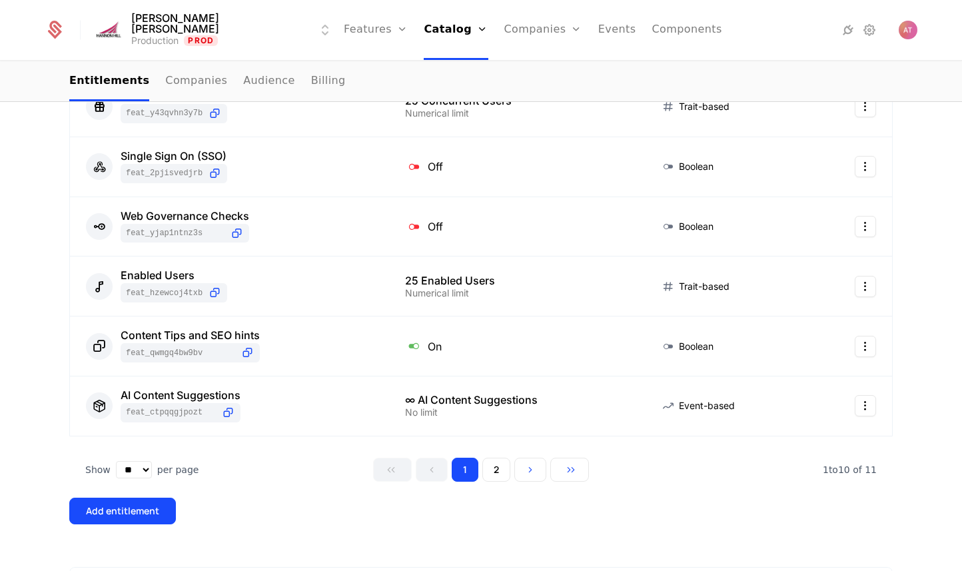
scroll to position [146, 0]
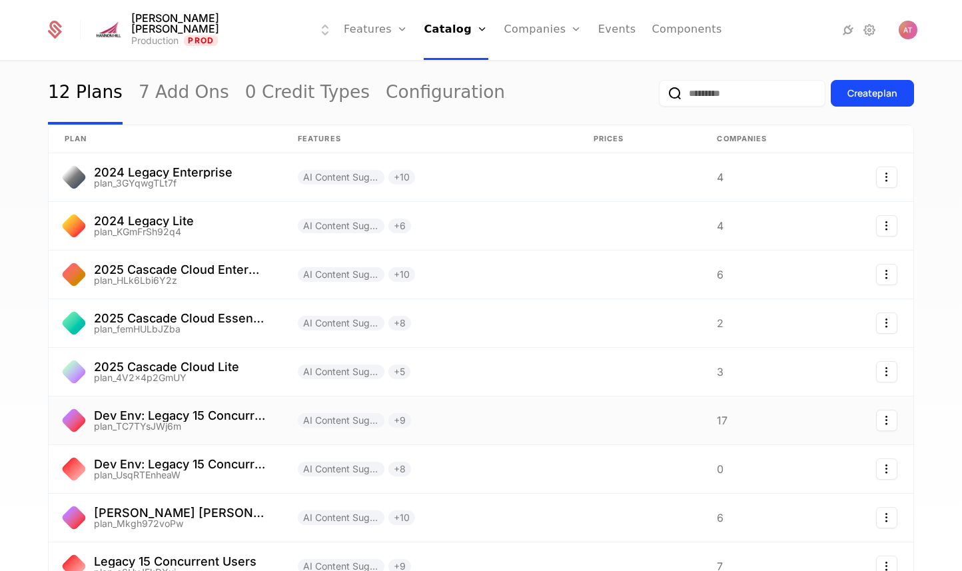
scroll to position [103, 0]
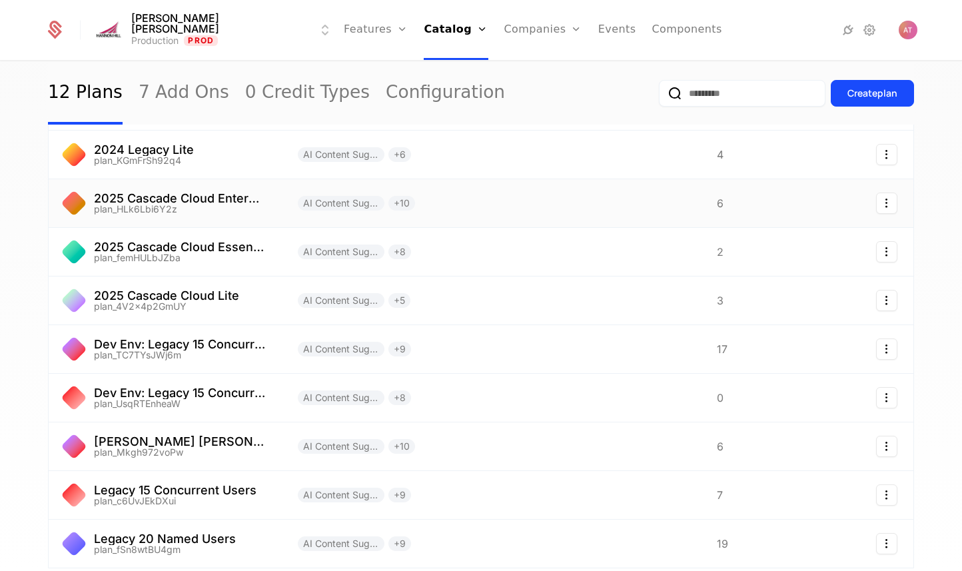
click at [214, 199] on link at bounding box center [165, 203] width 233 height 48
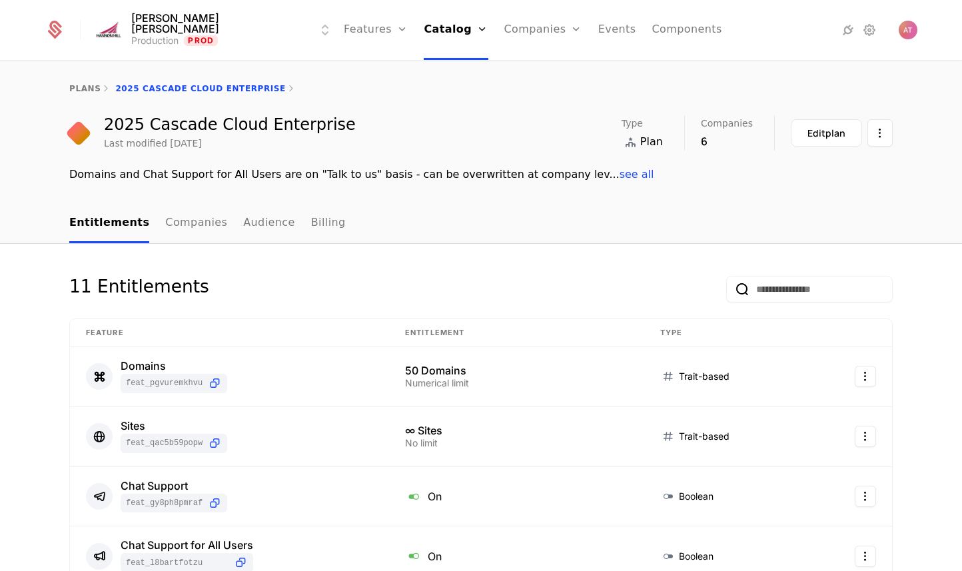
click at [79, 83] on div "plans 2025 Cascade Cloud Enterprise" at bounding box center [481, 88] width 962 height 53
click at [81, 87] on link "plans" at bounding box center [84, 88] width 31 height 9
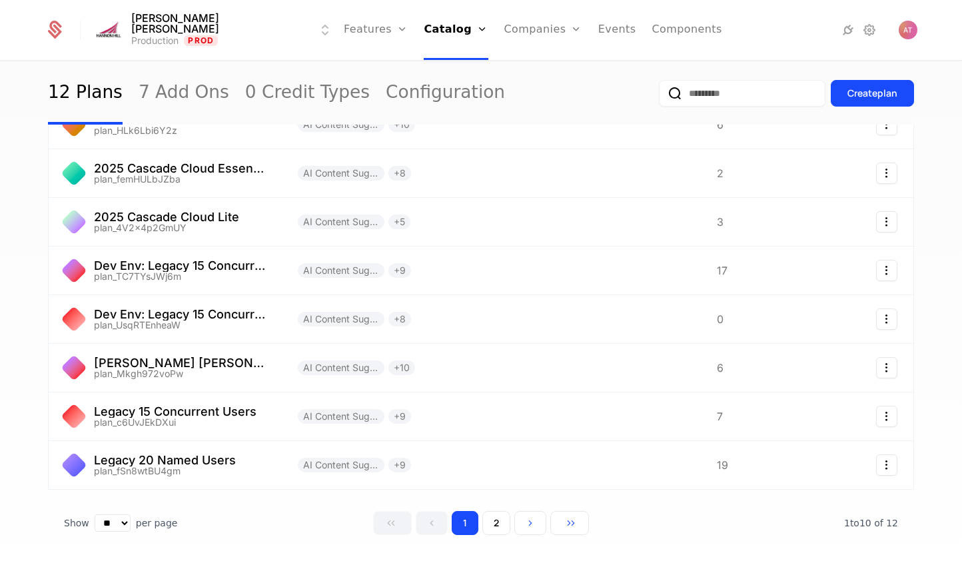
scroll to position [212, 0]
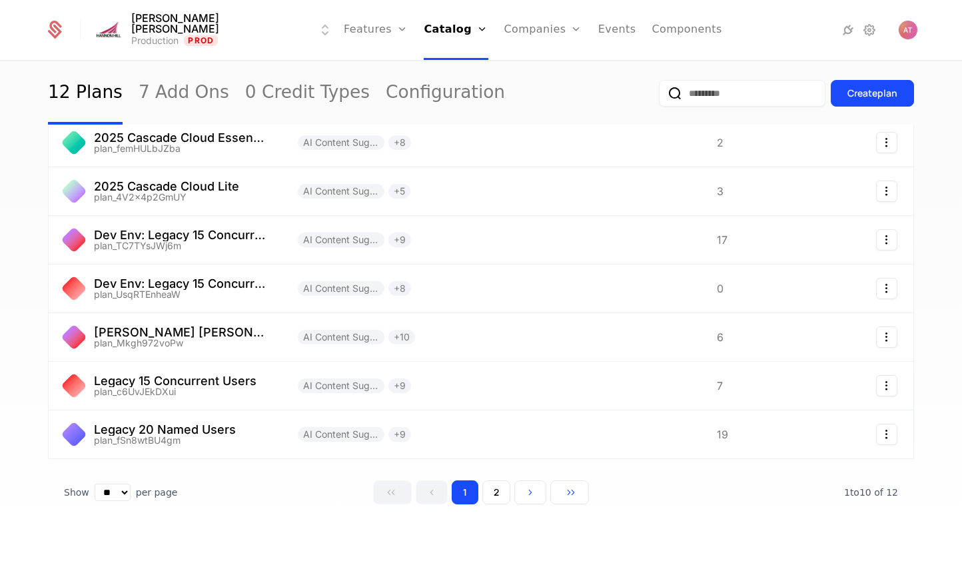
click at [495, 490] on button "2" at bounding box center [496, 492] width 28 height 24
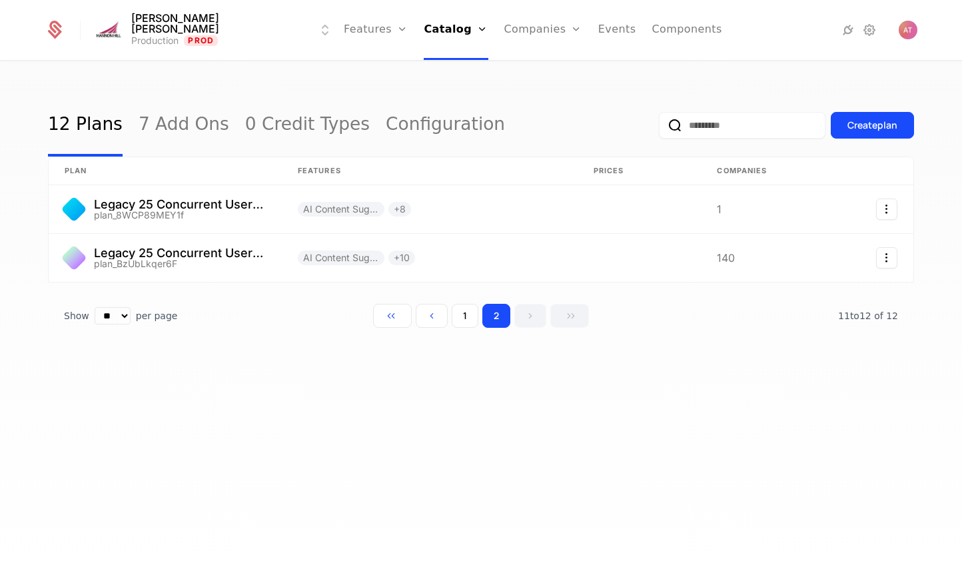
click at [457, 317] on button "1" at bounding box center [464, 316] width 27 height 24
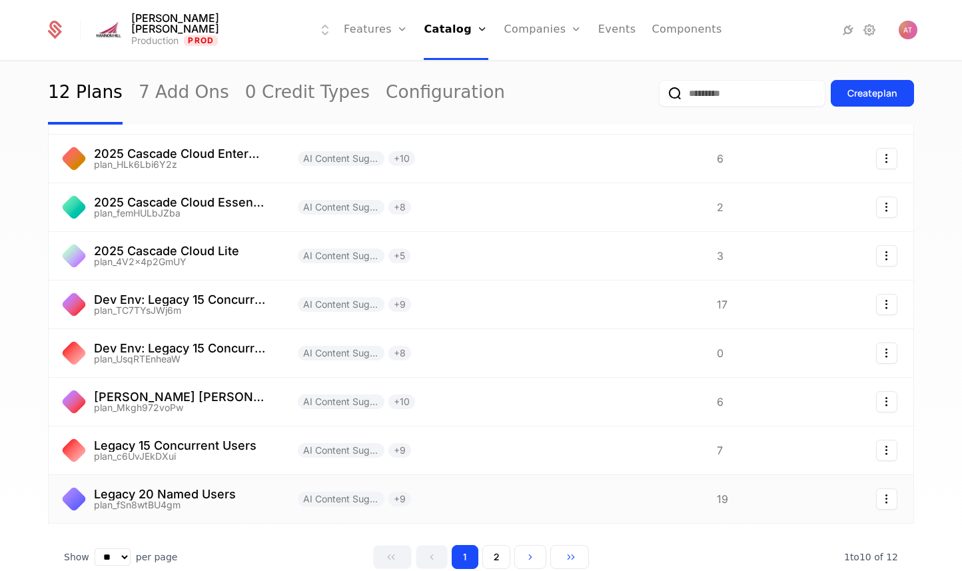
scroll to position [148, 0]
click at [199, 399] on link at bounding box center [165, 401] width 233 height 48
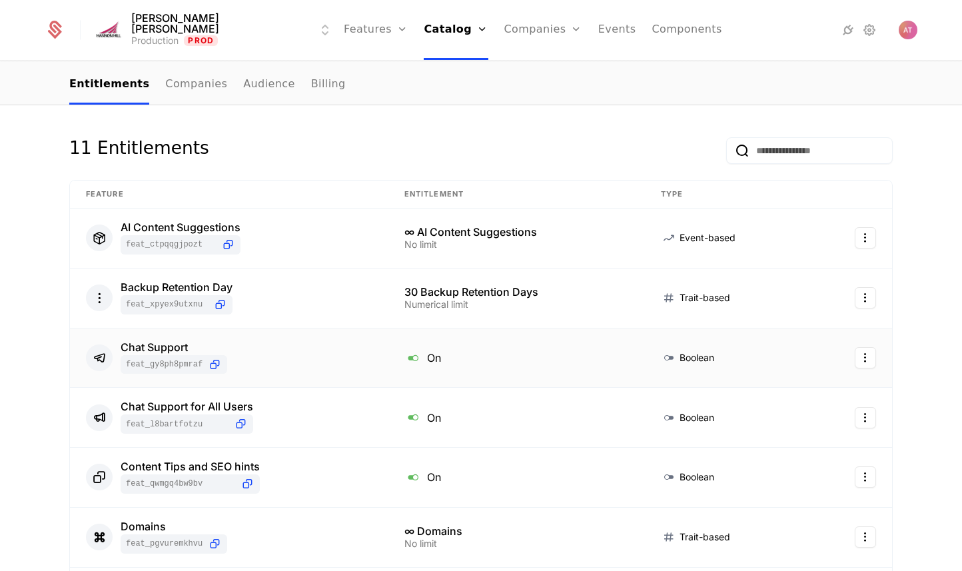
scroll to position [107, 0]
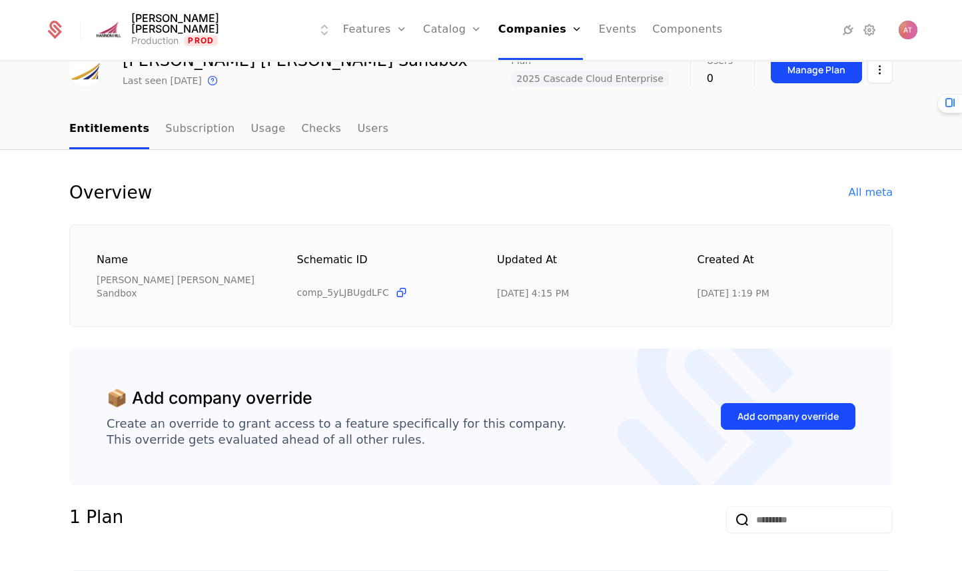
scroll to position [43, 0]
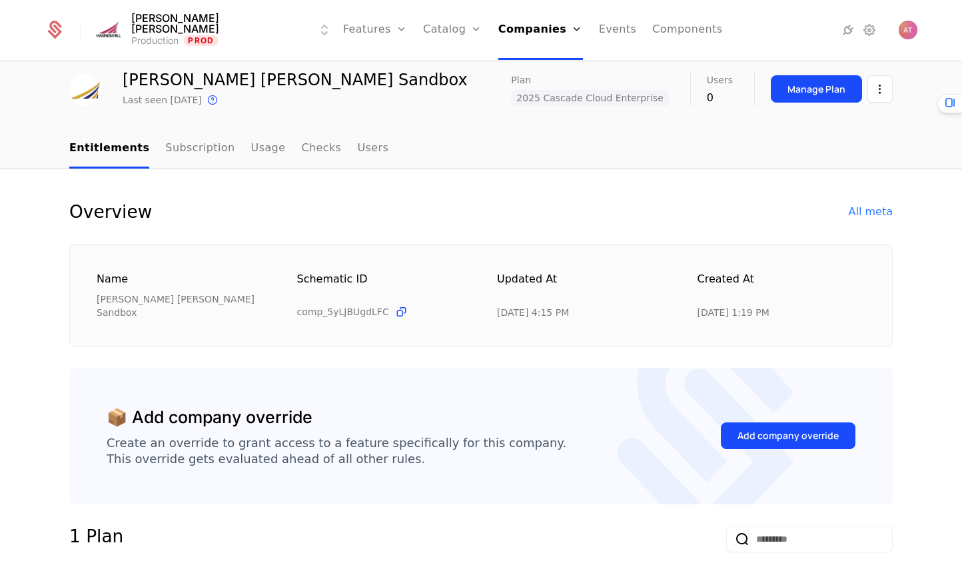
click at [801, 86] on div "Manage Plan" at bounding box center [816, 89] width 58 height 13
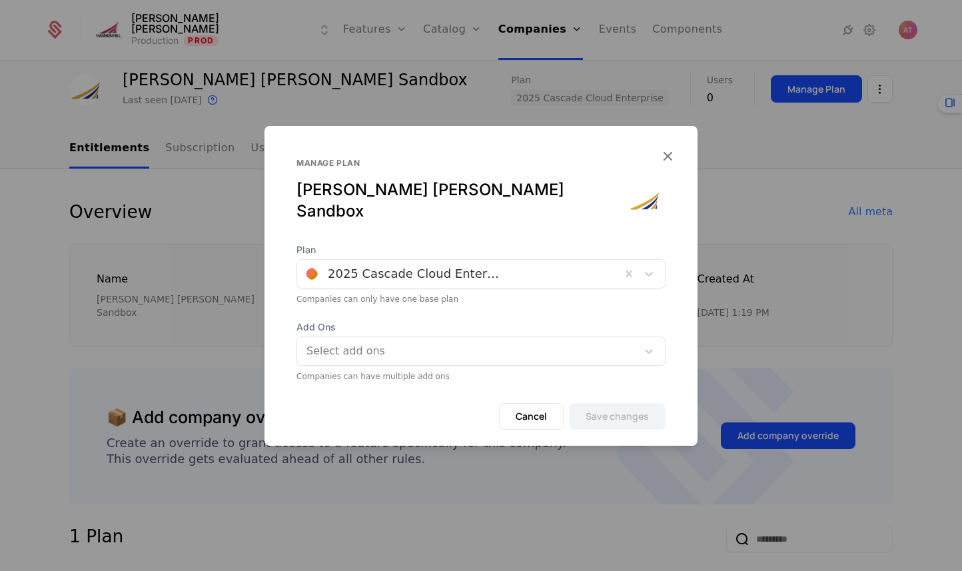
click at [674, 157] on div "Manage plan Hannon Hill Sandbox" at bounding box center [480, 184] width 433 height 117
click at [665, 164] on icon "button" at bounding box center [667, 155] width 17 height 17
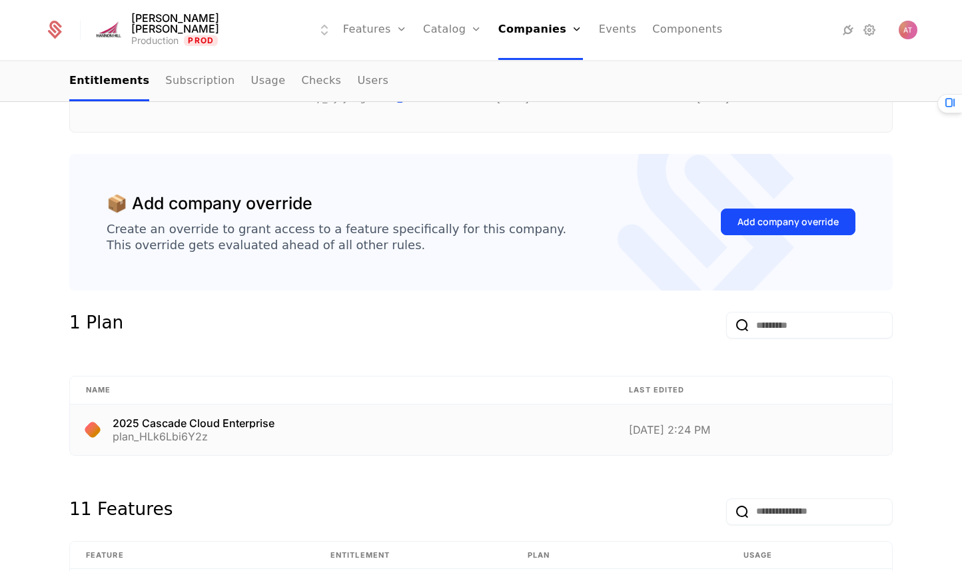
scroll to position [310, 0]
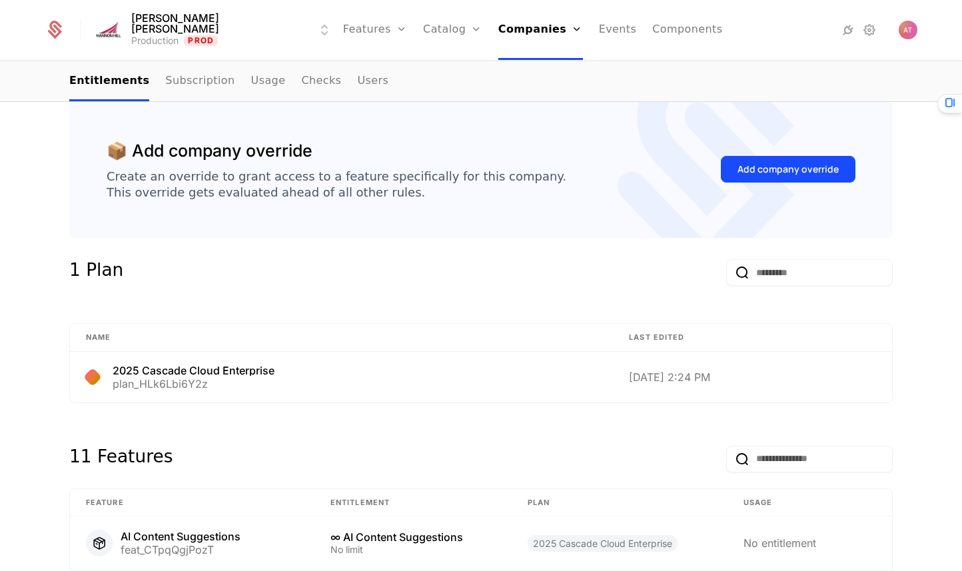
click at [775, 162] on div "Add company override" at bounding box center [787, 168] width 101 height 13
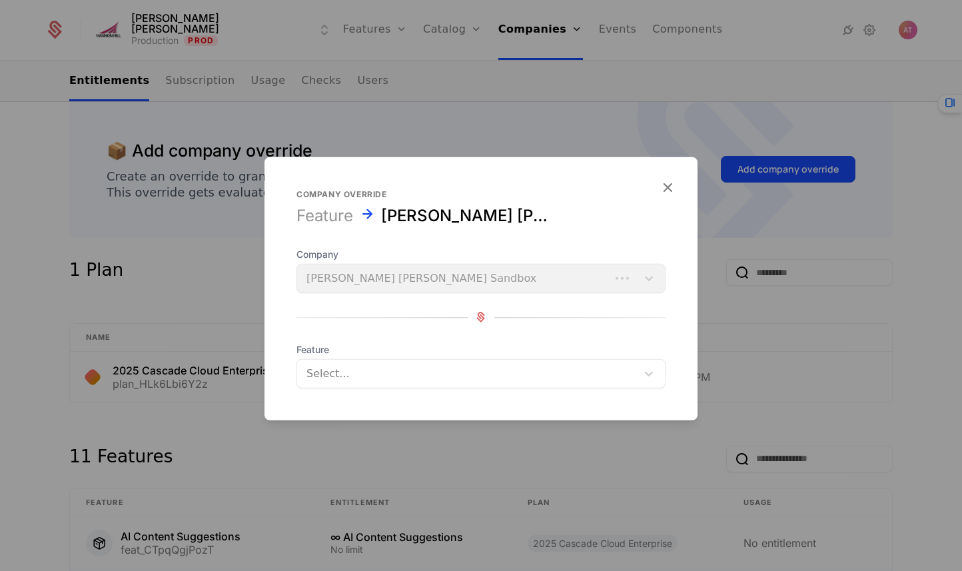
click at [669, 188] on icon "button" at bounding box center [667, 186] width 17 height 17
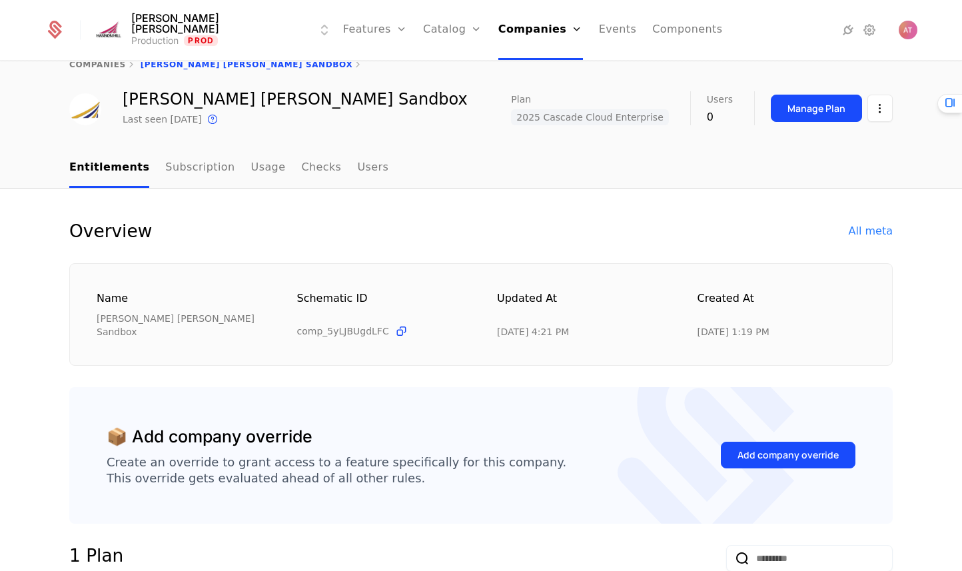
scroll to position [0, 0]
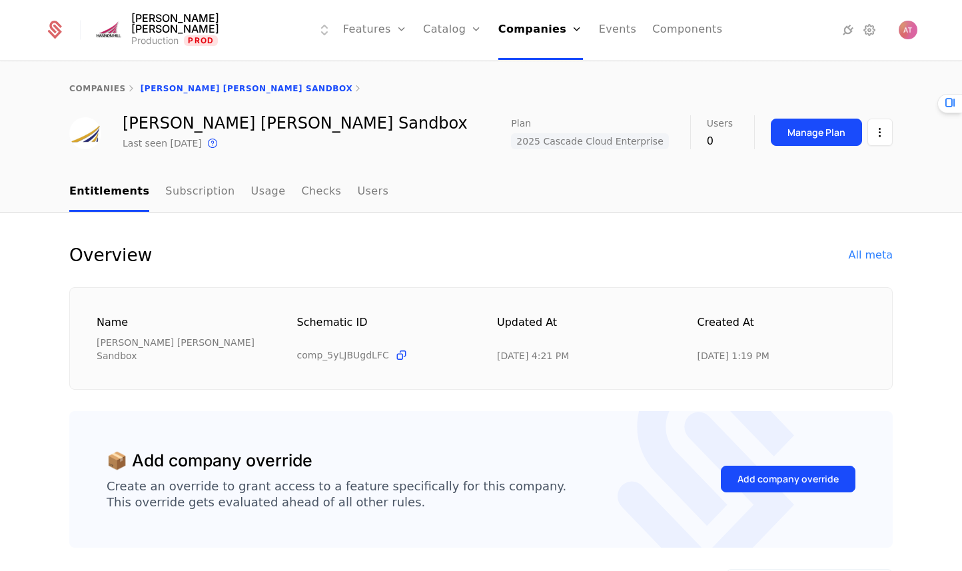
click at [794, 135] on div "Manage Plan" at bounding box center [816, 132] width 58 height 13
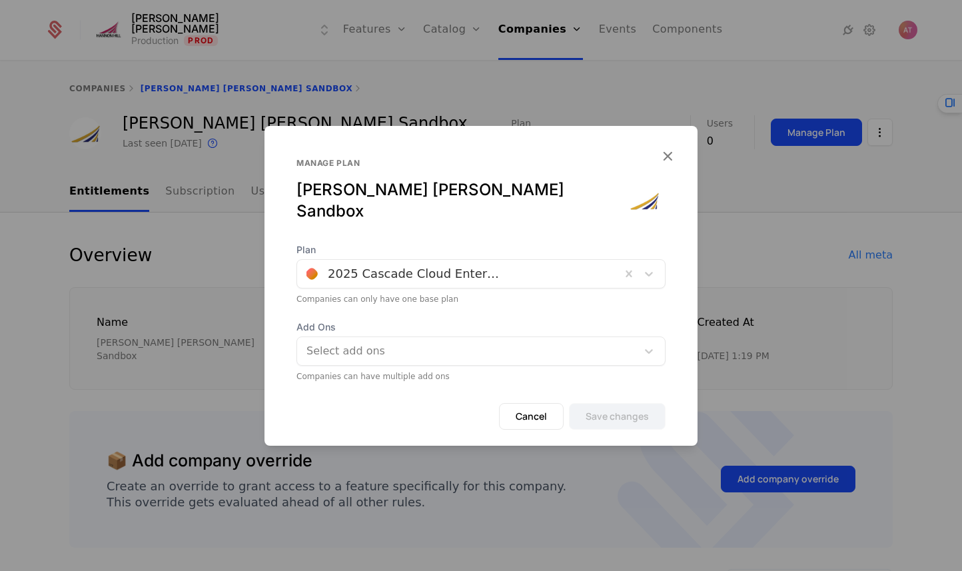
click at [419, 264] on div at bounding box center [458, 273] width 305 height 19
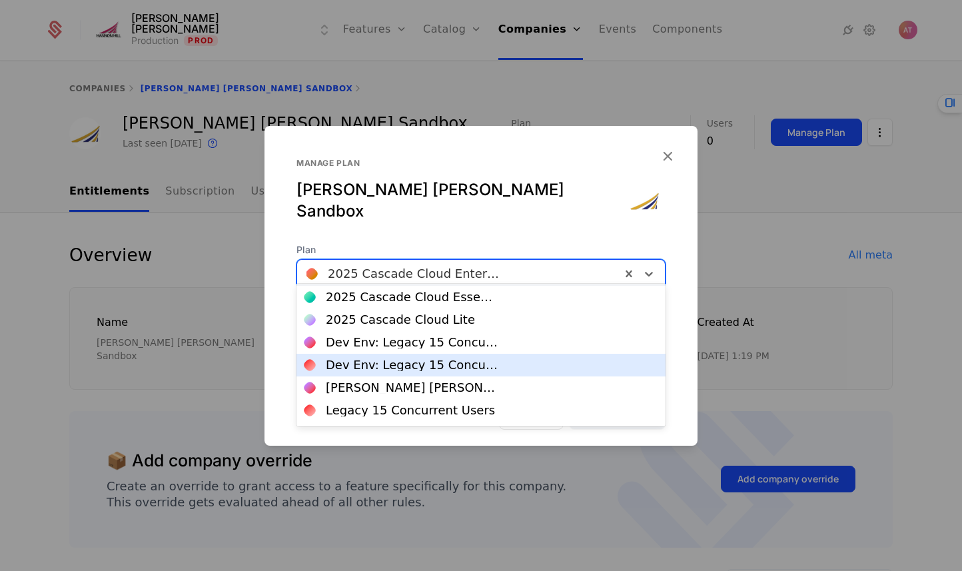
scroll to position [135, 0]
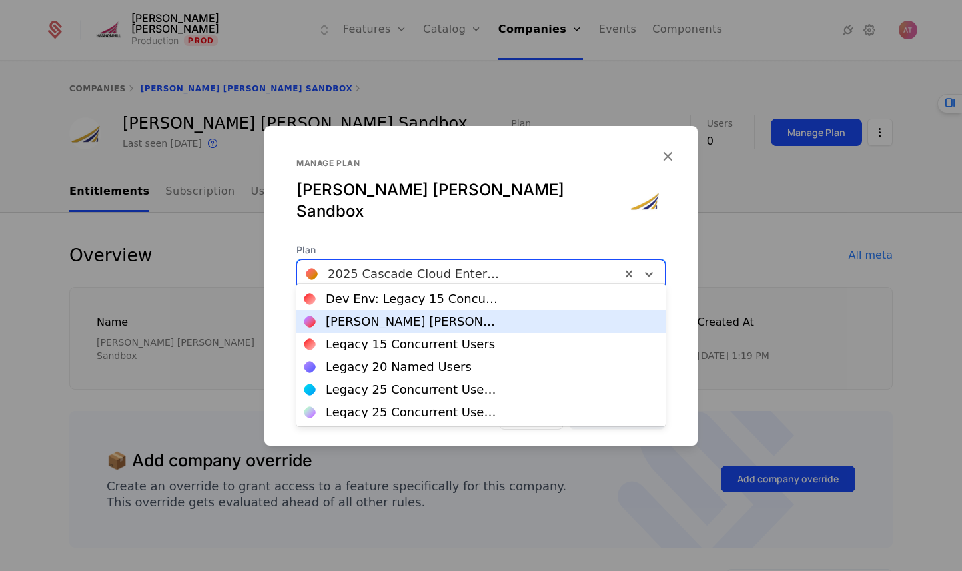
click at [447, 324] on div "[PERSON_NAME] [PERSON_NAME] Unlimited" at bounding box center [480, 322] width 353 height 12
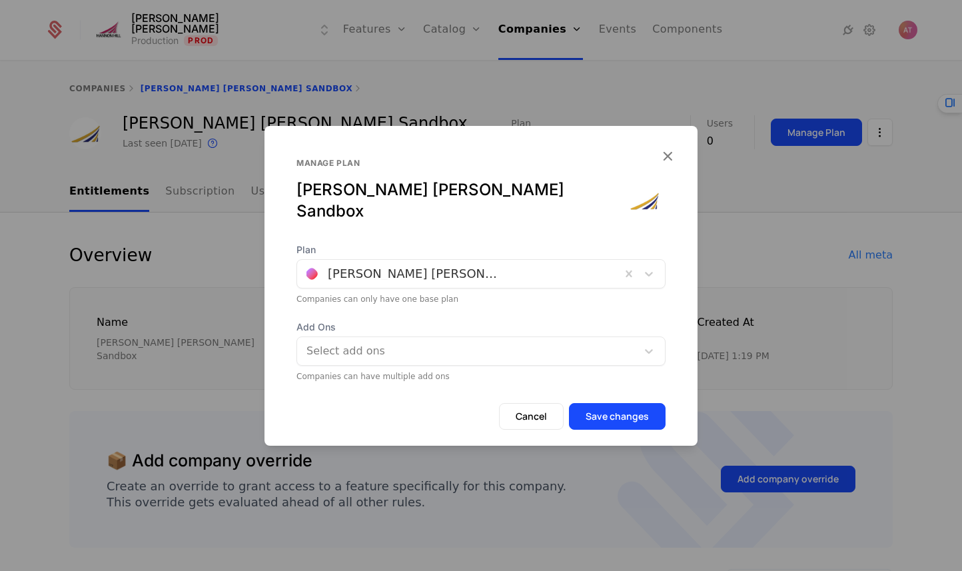
click at [623, 412] on button "Save changes" at bounding box center [617, 416] width 97 height 27
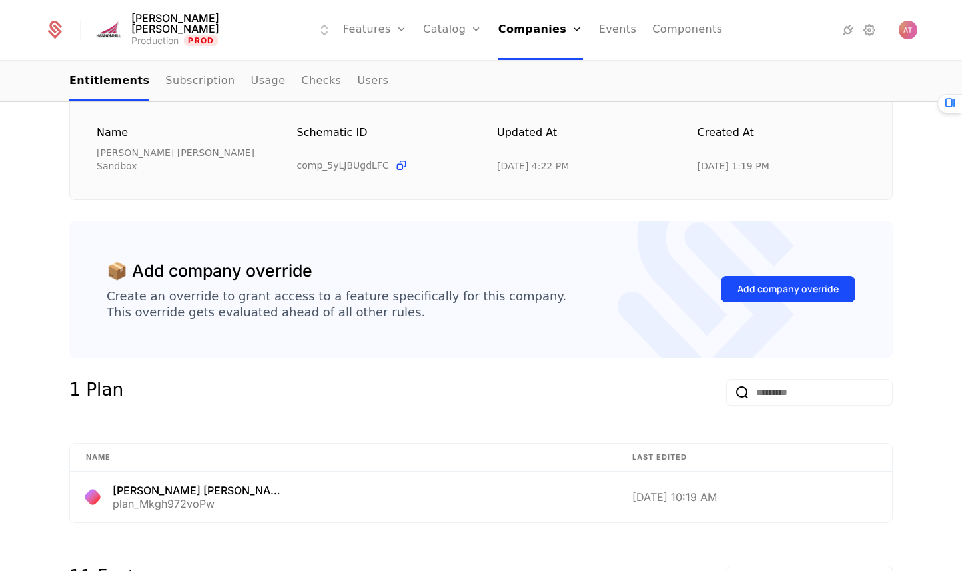
scroll to position [0, 0]
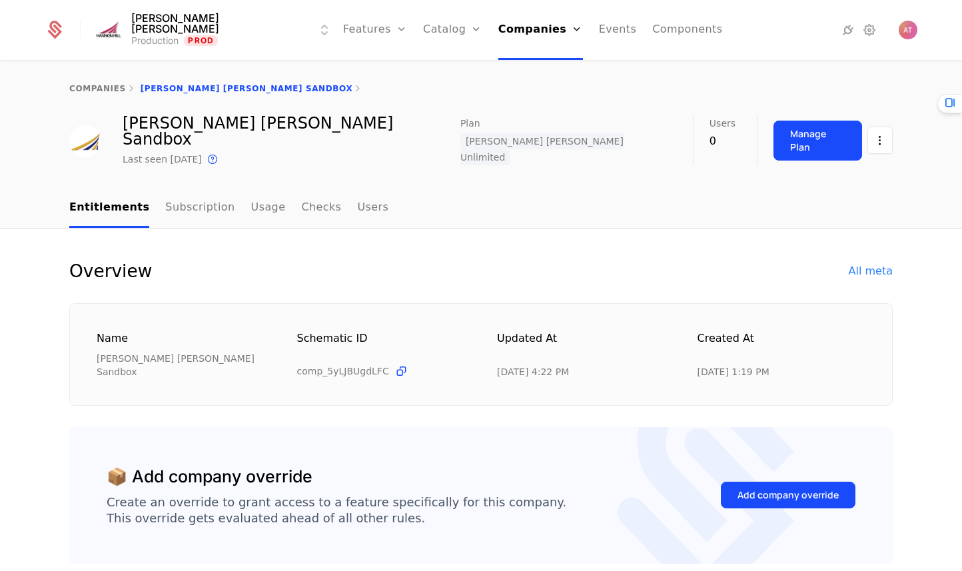
click at [880, 263] on div "All meta" at bounding box center [870, 271] width 44 height 16
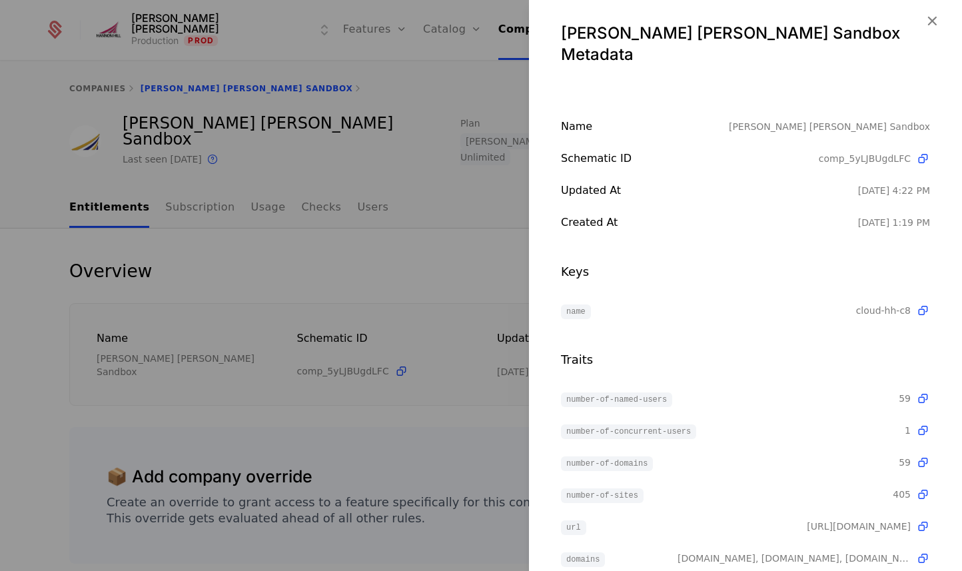
scroll to position [15, 0]
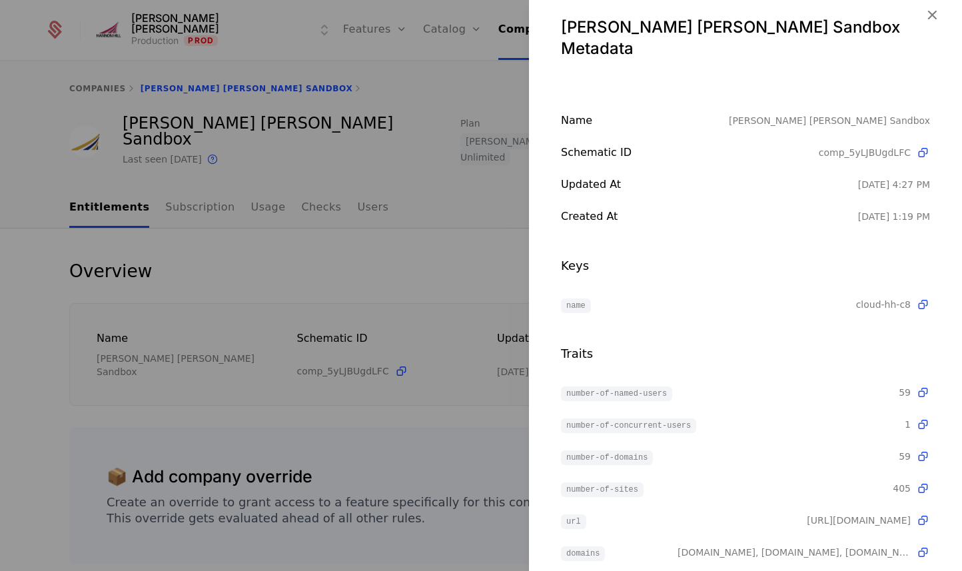
click at [384, 121] on div at bounding box center [481, 285] width 962 height 571
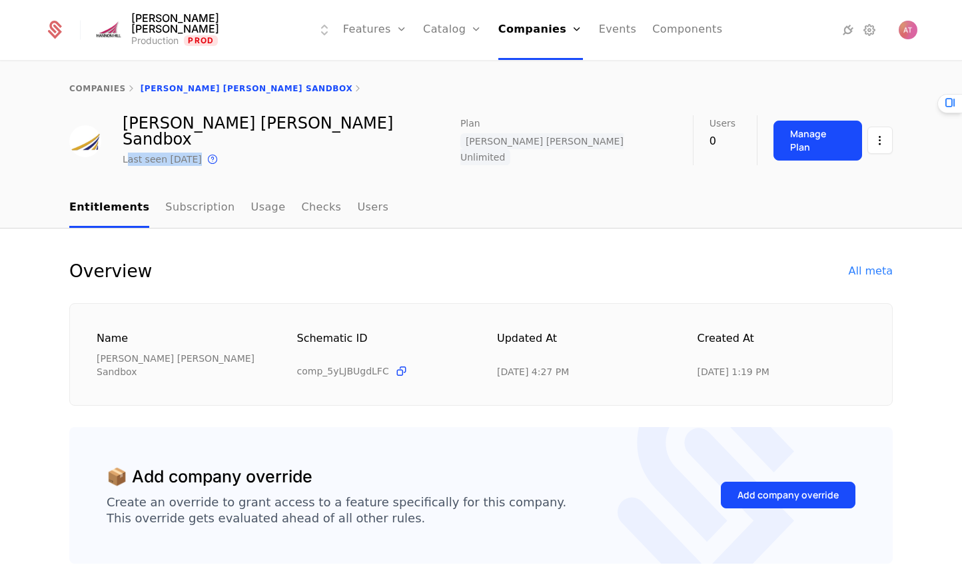
drag, startPoint x: 277, startPoint y: 133, endPoint x: 121, endPoint y: 138, distance: 155.9
click at [121, 139] on div "[PERSON_NAME] [PERSON_NAME] Sandbox Last seen [DATE] This is the date a track o…" at bounding box center [480, 141] width 823 height 52
drag, startPoint x: 119, startPoint y: 126, endPoint x: 266, endPoint y: 125, distance: 147.2
click at [266, 125] on div "[PERSON_NAME] [PERSON_NAME] Sandbox Last seen [DATE] This is the date a track o…" at bounding box center [480, 141] width 823 height 52
copy div "[PERSON_NAME] [PERSON_NAME] Sandbox"
